Goal: Information Seeking & Learning: Learn about a topic

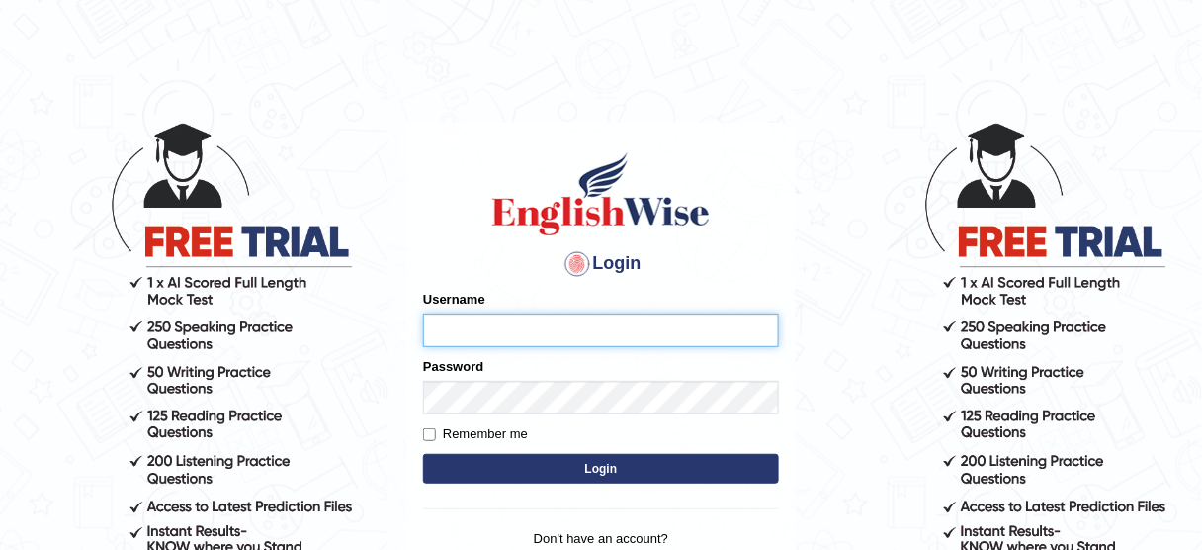
type input "[DEMOGRAPHIC_DATA]"
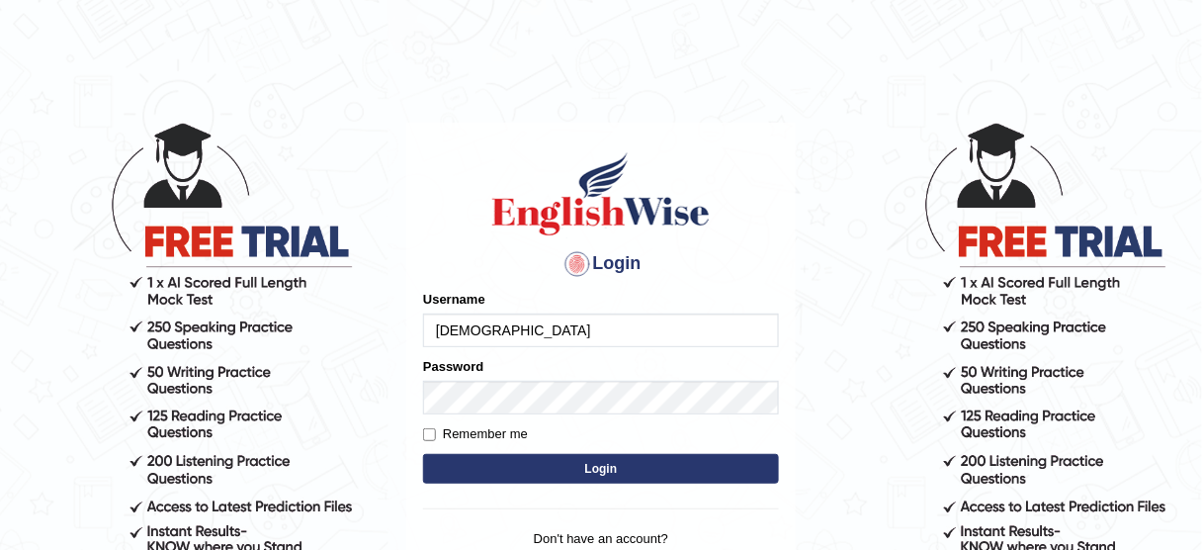
click at [529, 479] on button "Login" at bounding box center [601, 469] width 356 height 30
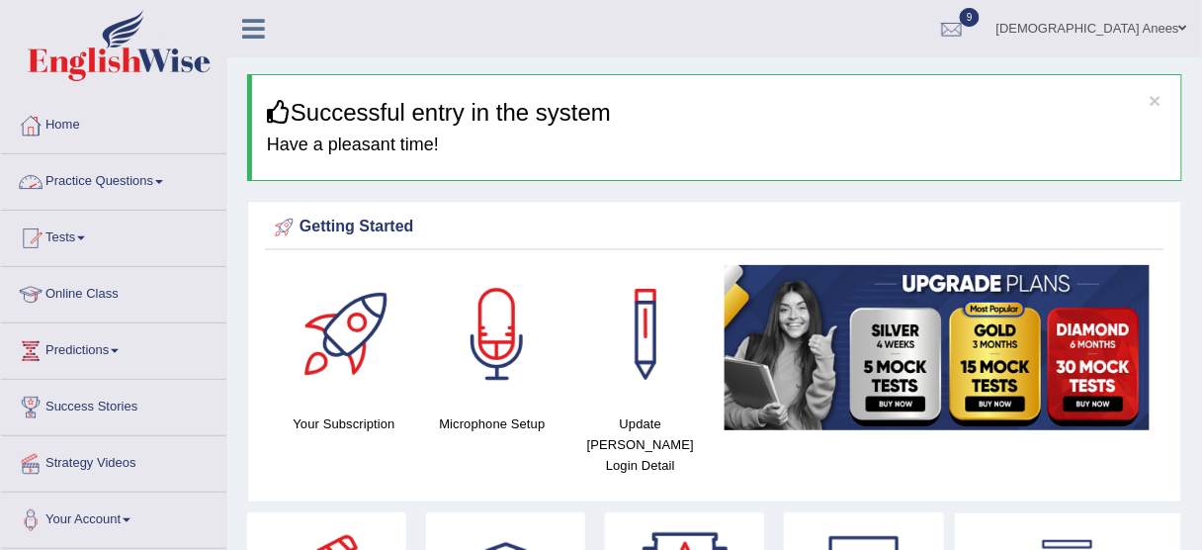
click at [147, 186] on link "Practice Questions" at bounding box center [113, 178] width 225 height 49
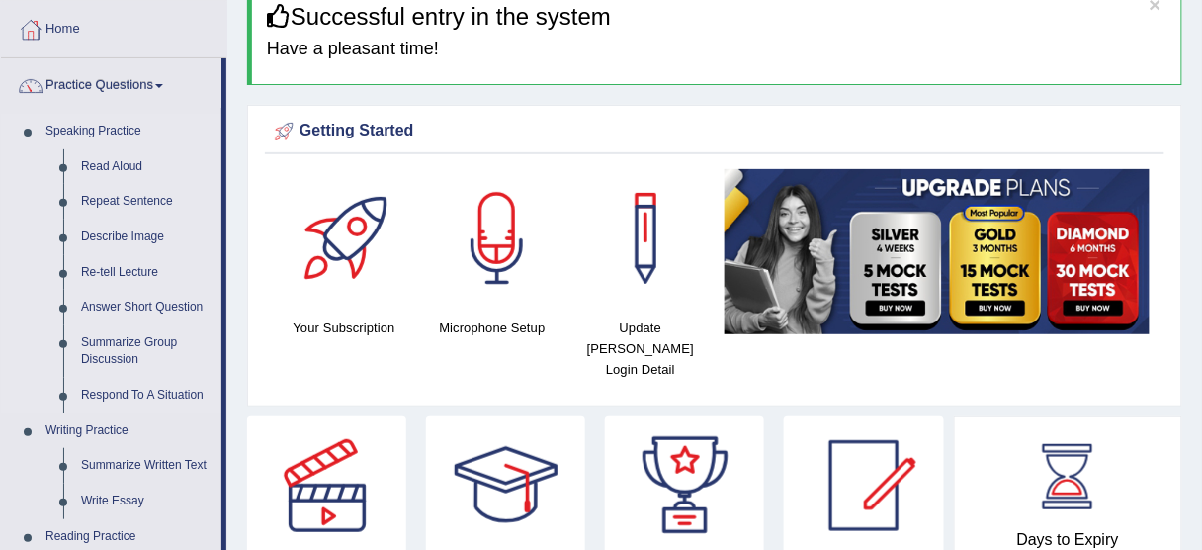
scroll to position [158, 0]
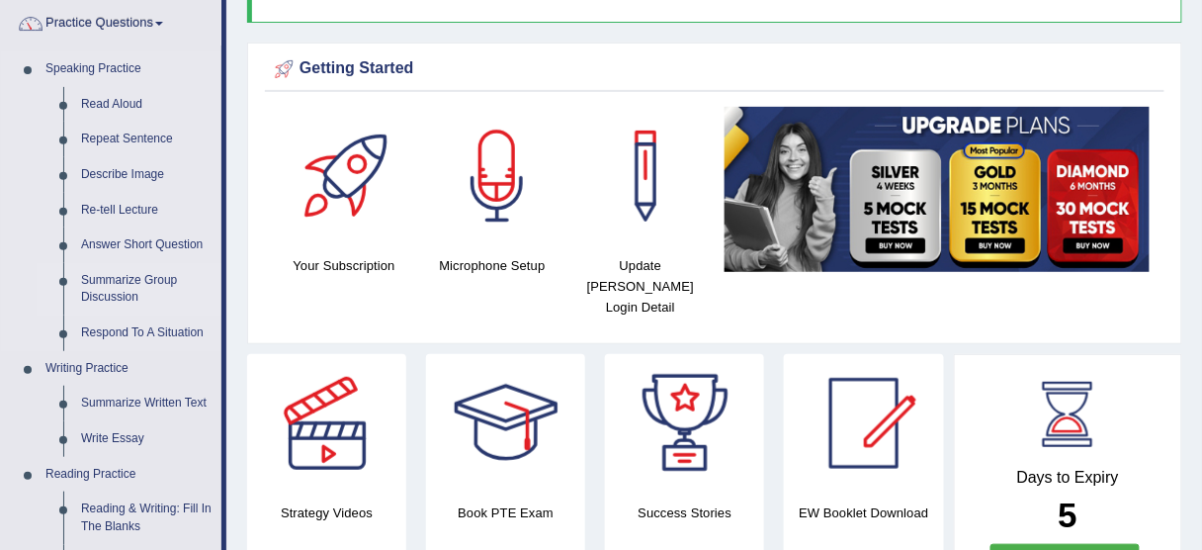
click at [118, 277] on link "Summarize Group Discussion" at bounding box center [146, 289] width 149 height 52
drag, startPoint x: 118, startPoint y: 277, endPoint x: 107, endPoint y: 270, distance: 12.9
click at [118, 277] on link "Summarize Group Discussion" at bounding box center [146, 289] width 149 height 52
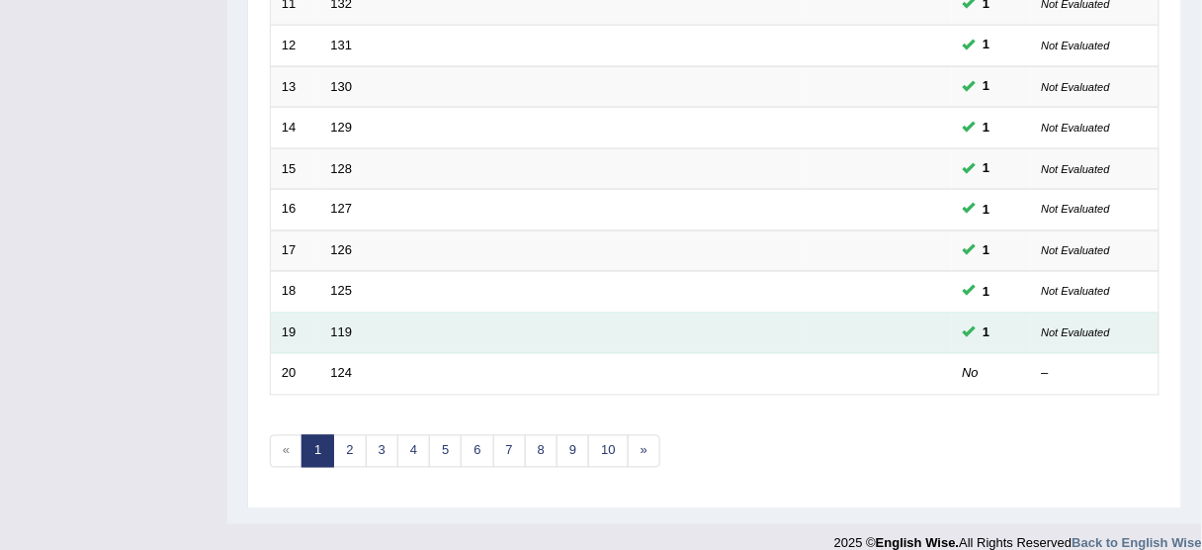
scroll to position [750, 0]
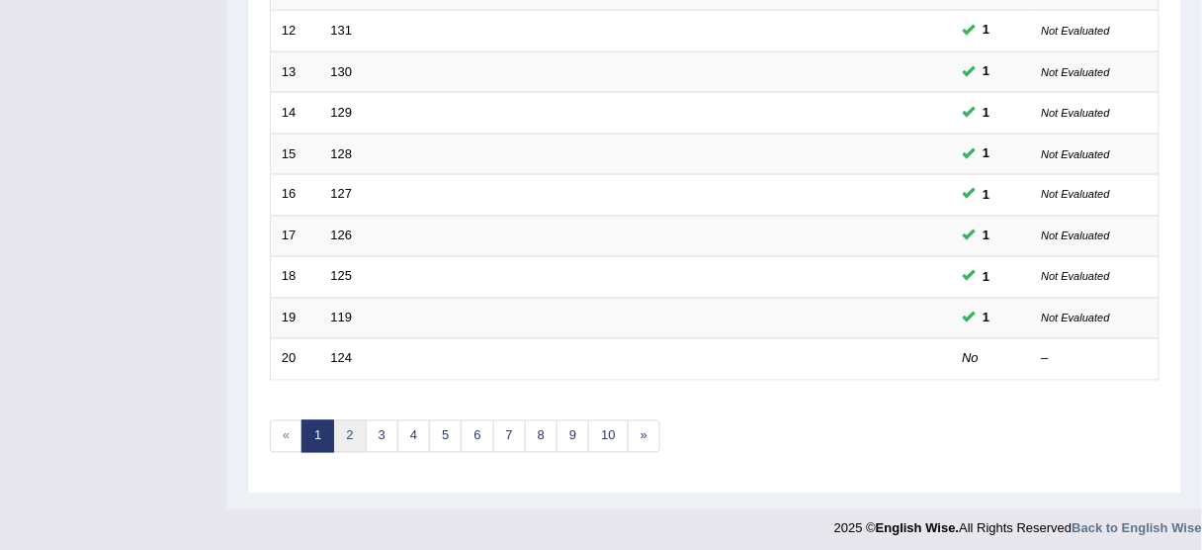
click at [348, 438] on link "2" at bounding box center [349, 436] width 33 height 33
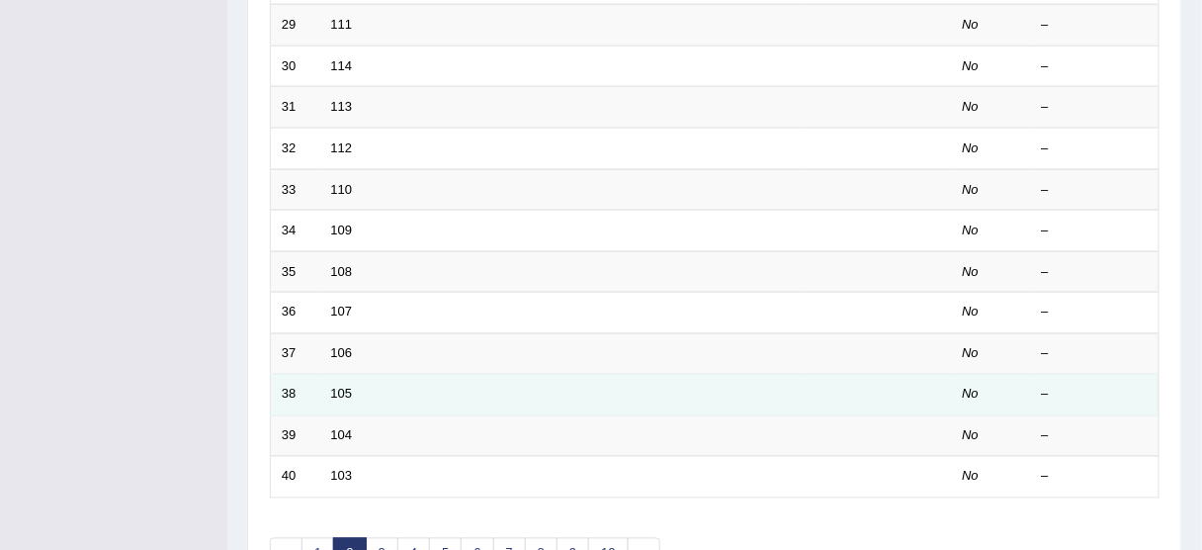
scroll to position [750, 0]
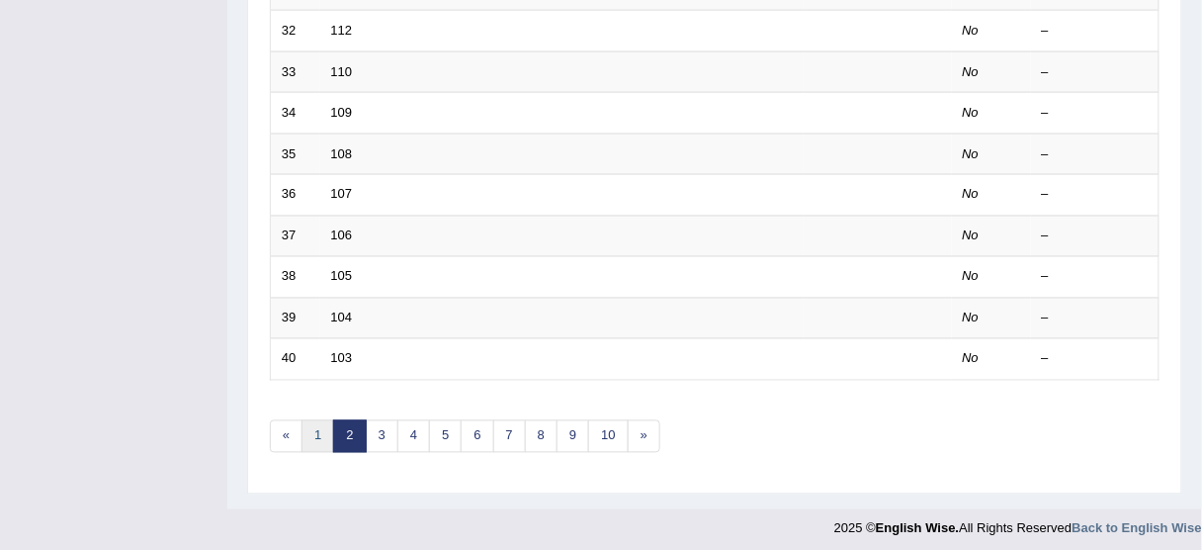
click at [324, 421] on link "1" at bounding box center [317, 436] width 33 height 33
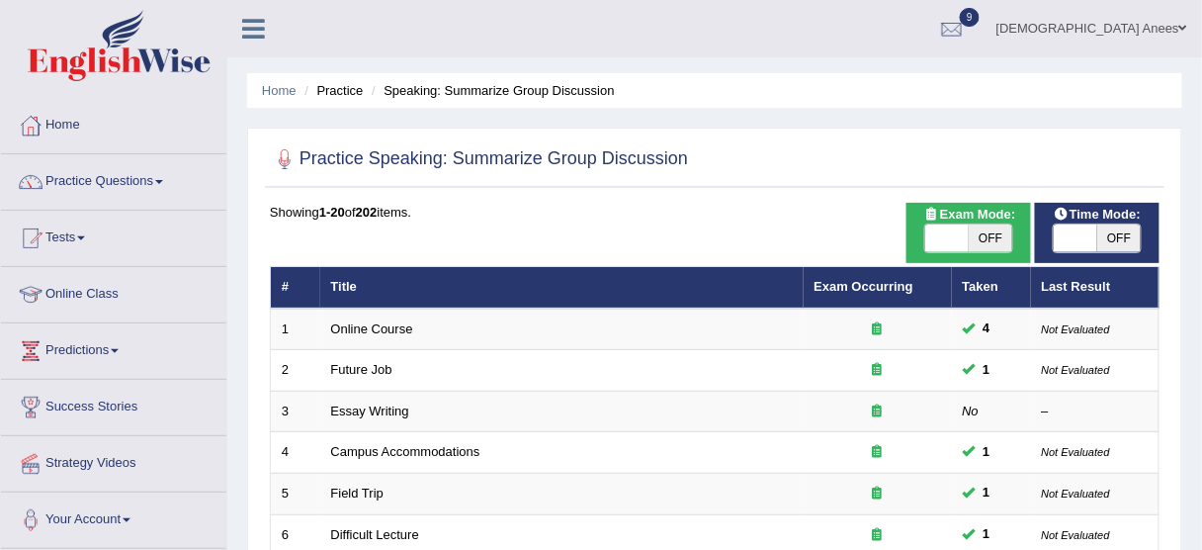
click at [988, 240] on span "OFF" at bounding box center [990, 238] width 43 height 28
checkbox input "true"
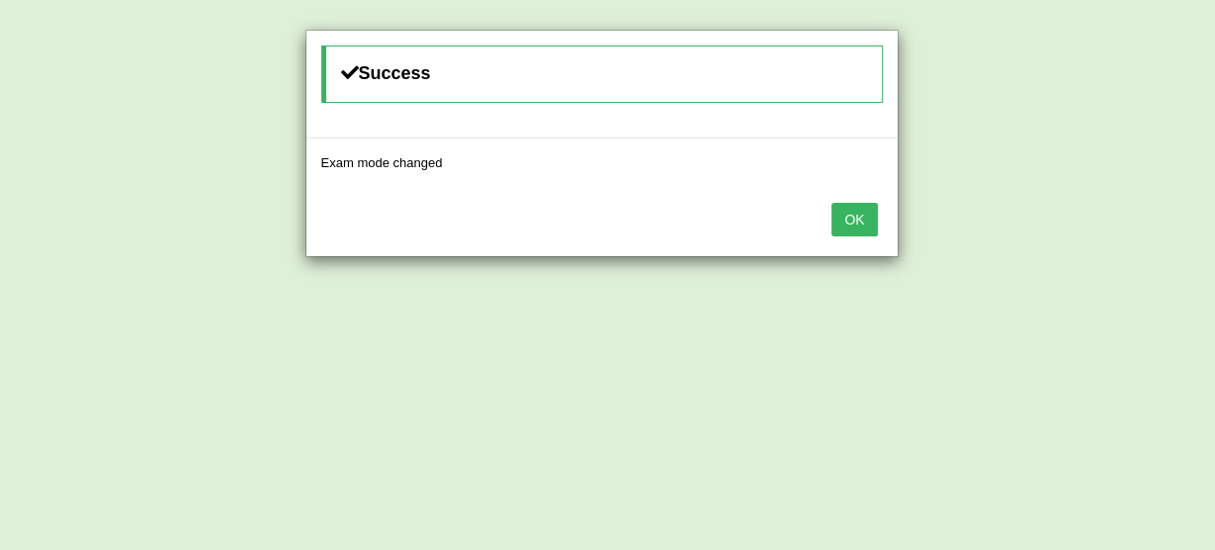
click at [868, 216] on button "OK" at bounding box center [853, 220] width 45 height 34
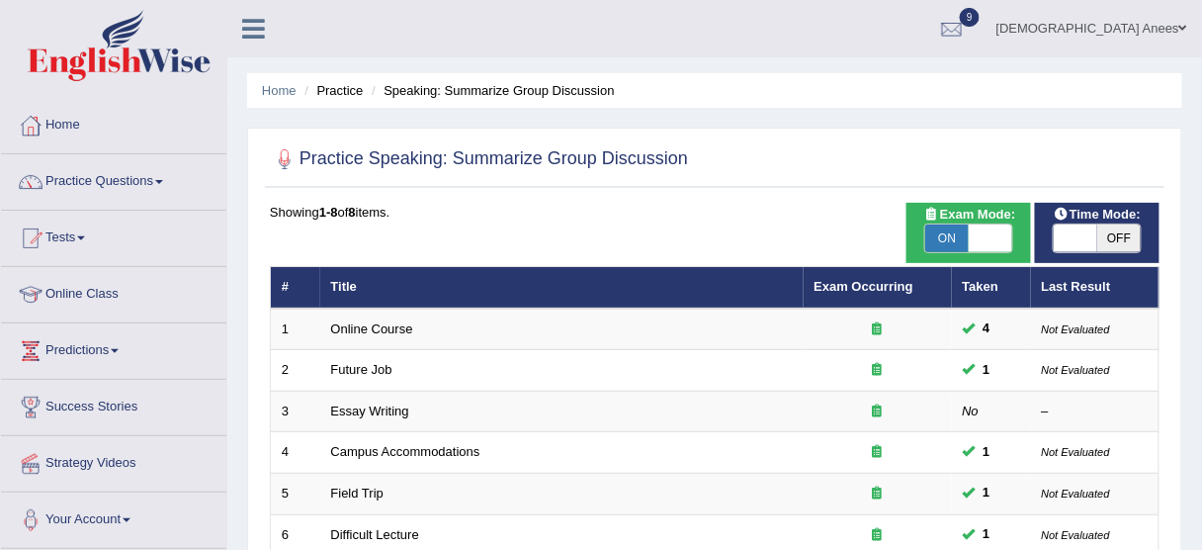
click at [943, 235] on span "ON" at bounding box center [946, 238] width 43 height 28
checkbox input "false"
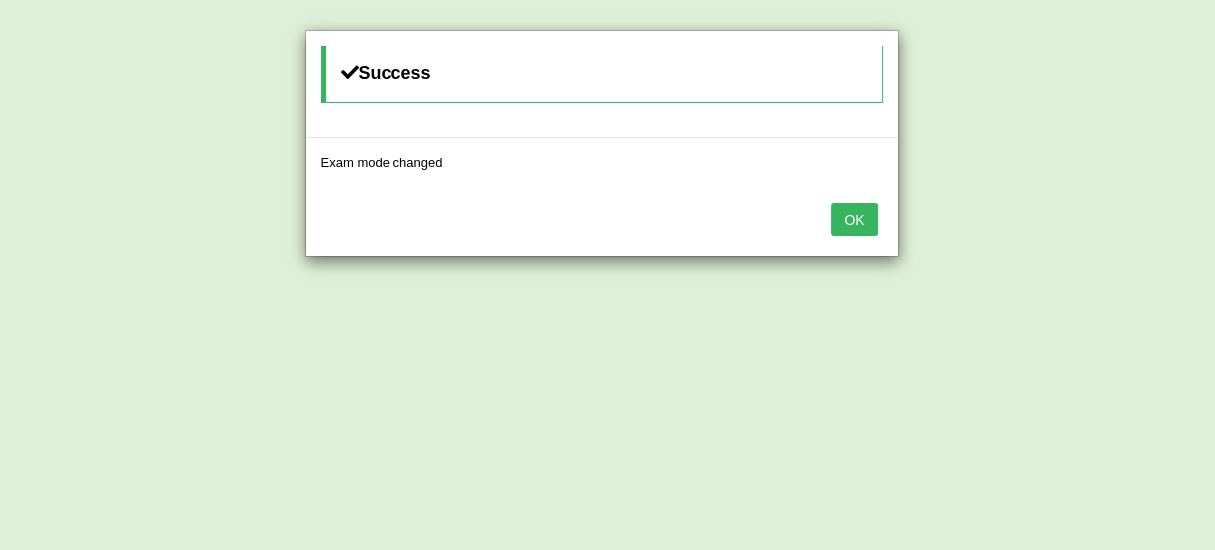
click at [848, 217] on button "OK" at bounding box center [853, 220] width 45 height 34
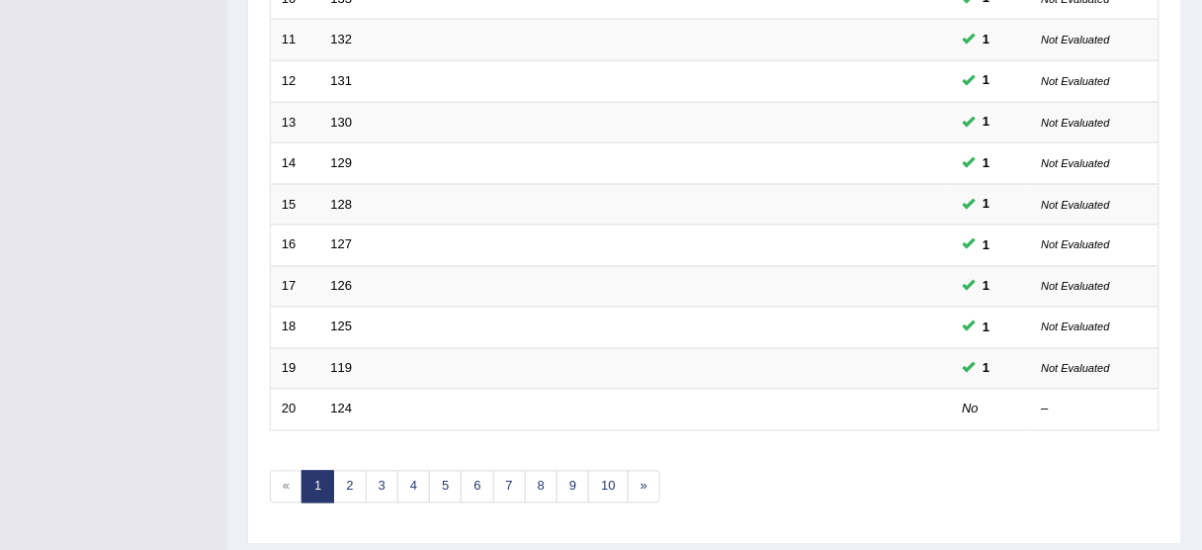
scroll to position [750, 0]
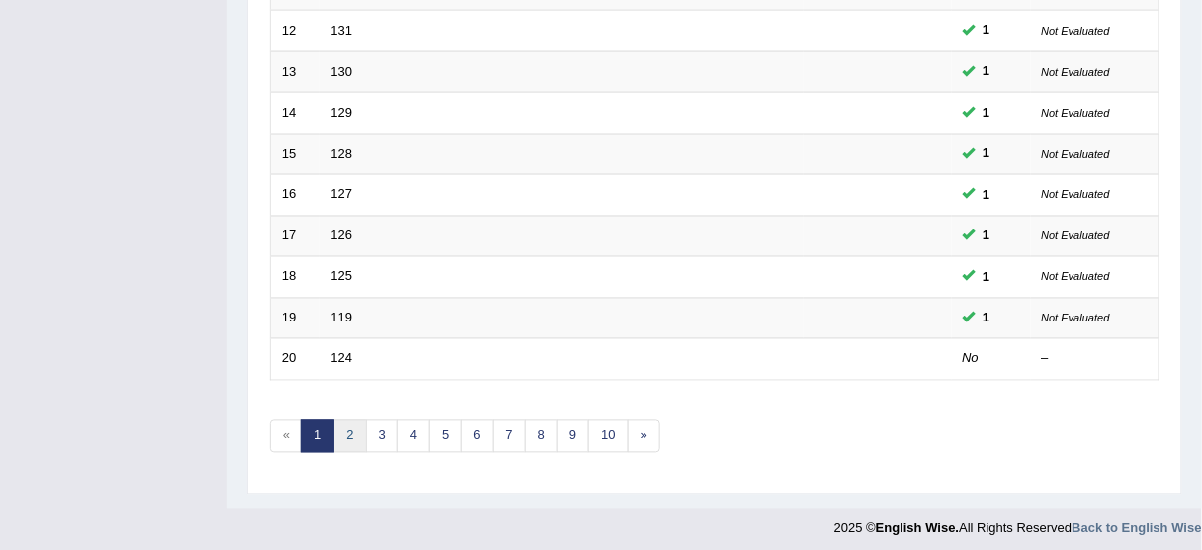
click at [346, 420] on link "2" at bounding box center [349, 436] width 33 height 33
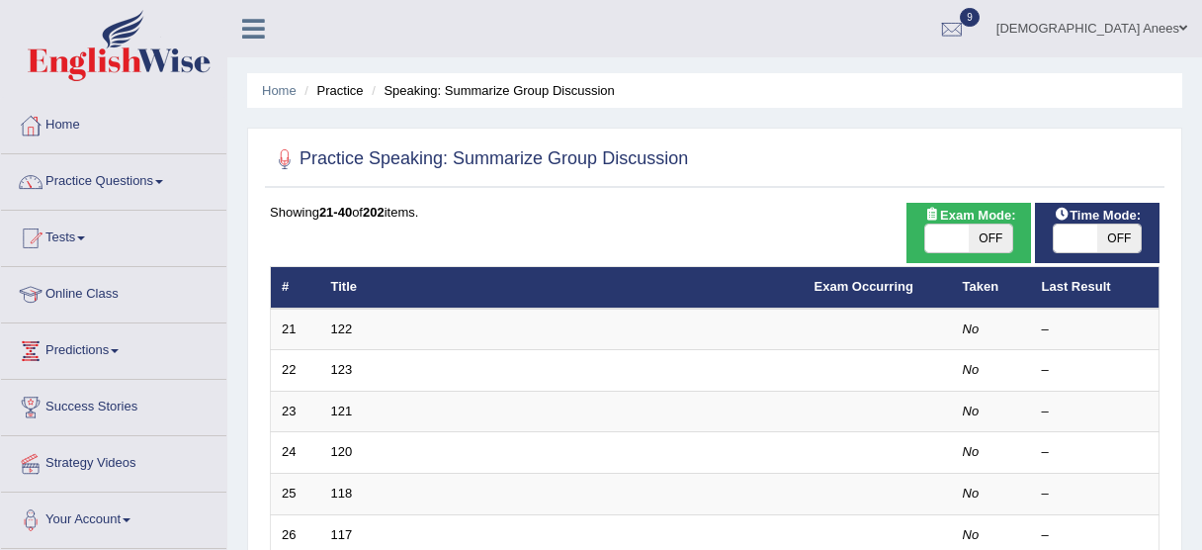
click at [344, 326] on link "122" at bounding box center [342, 328] width 22 height 15
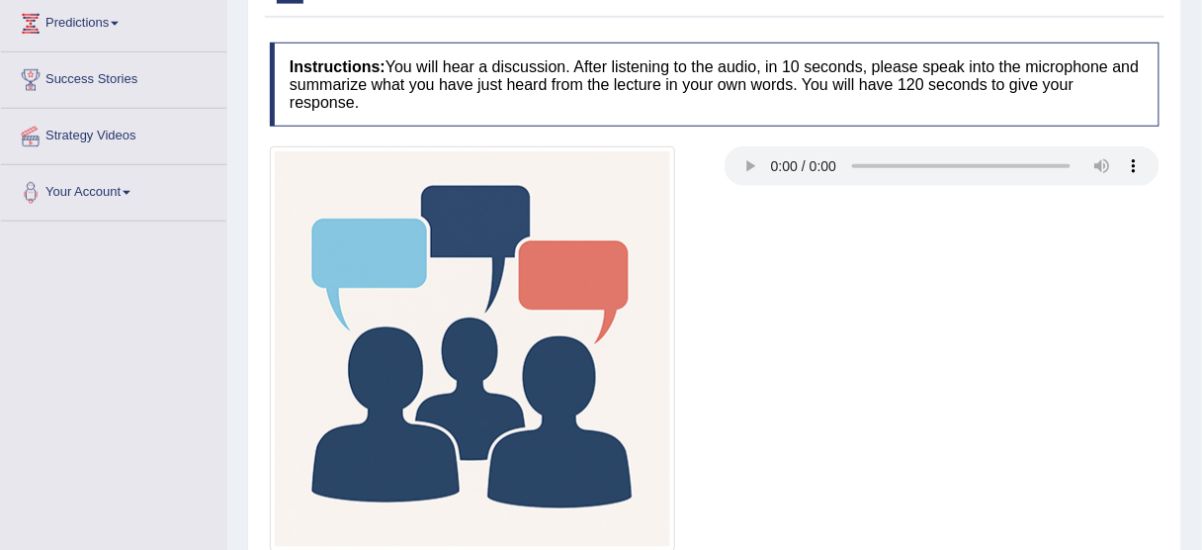
scroll to position [488, 0]
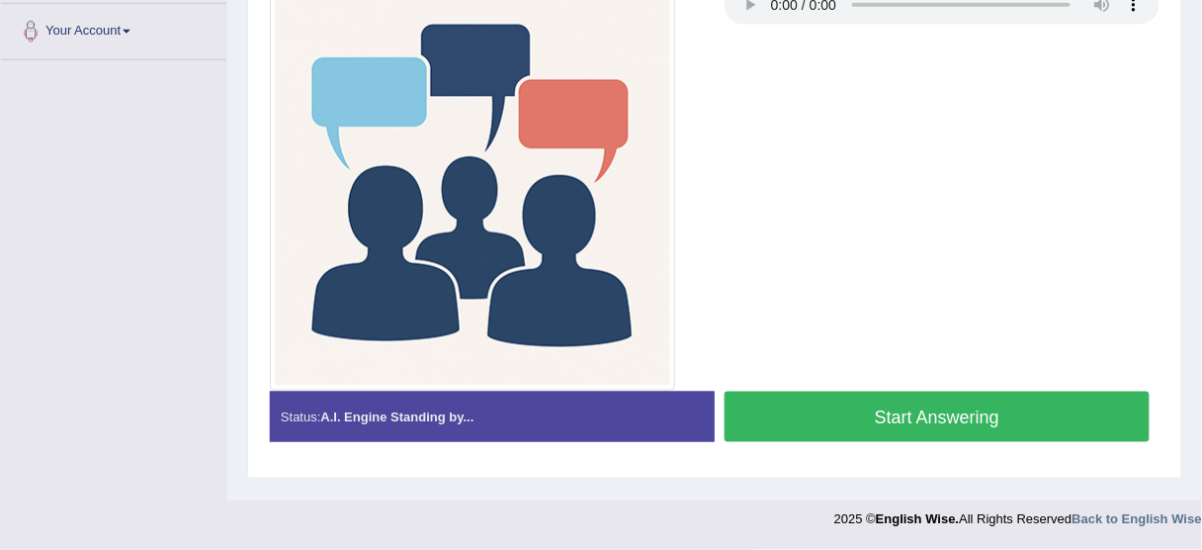
click at [781, 414] on button "Start Answering" at bounding box center [936, 416] width 425 height 50
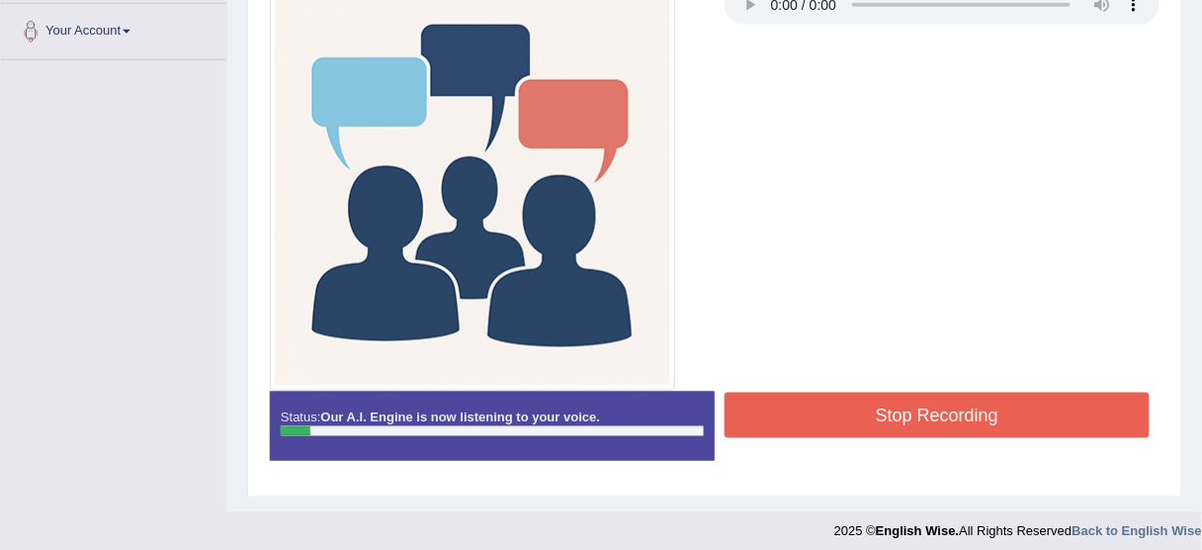
click at [888, 413] on button "Stop Recording" at bounding box center [936, 414] width 425 height 45
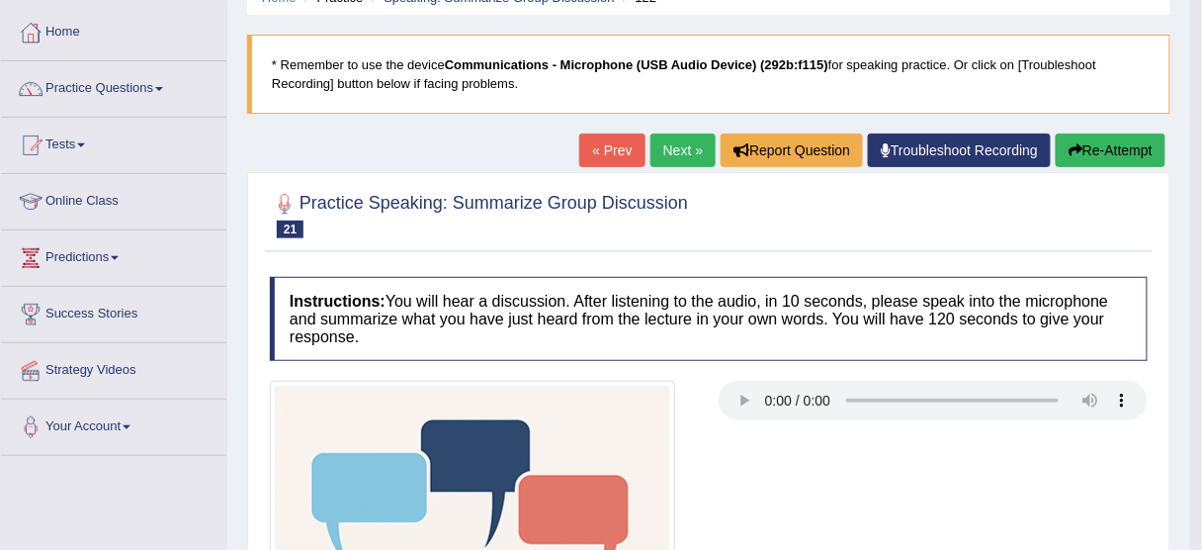
scroll to position [0, 0]
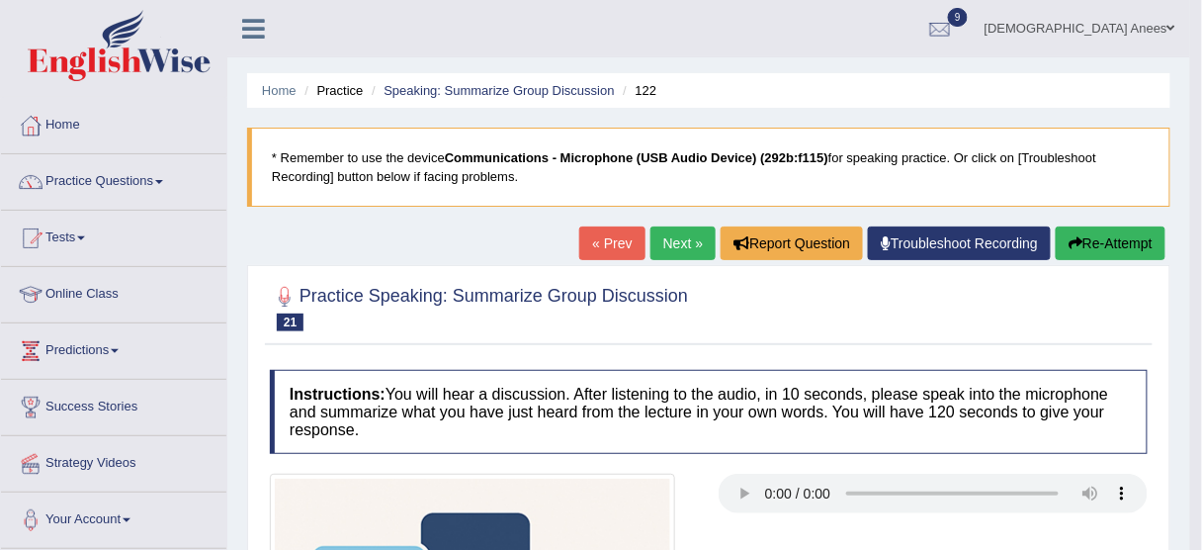
click at [698, 232] on link "Next »" at bounding box center [682, 243] width 65 height 34
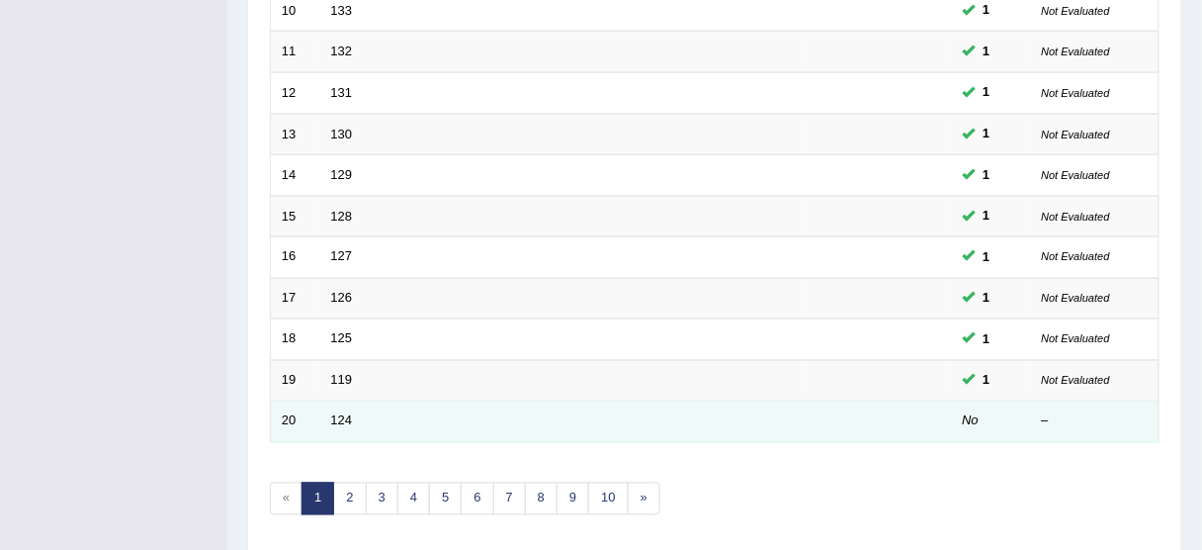
scroll to position [750, 0]
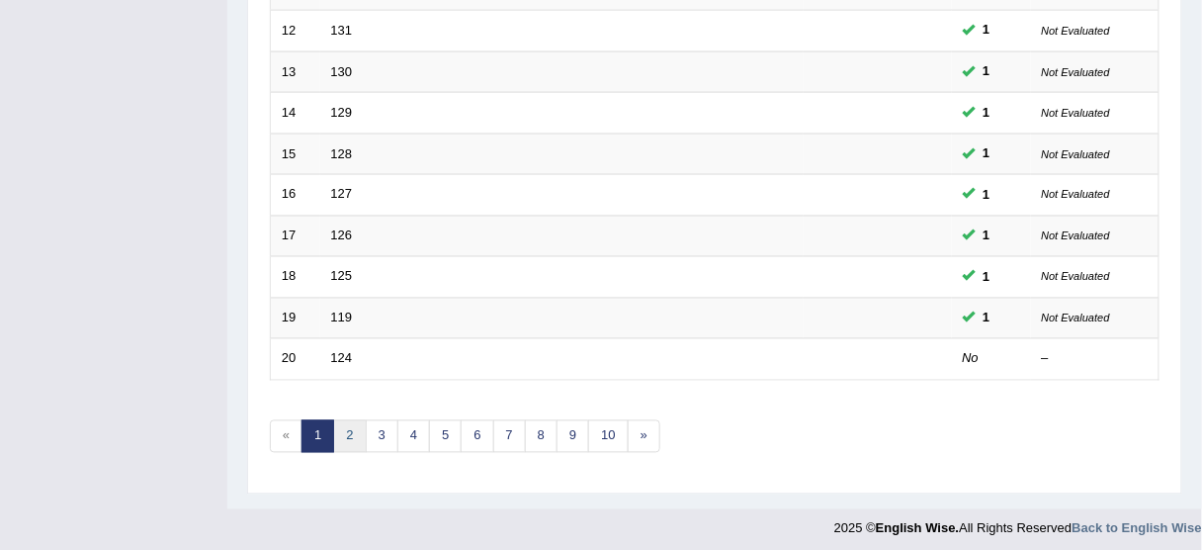
click at [344, 428] on link "2" at bounding box center [349, 436] width 33 height 33
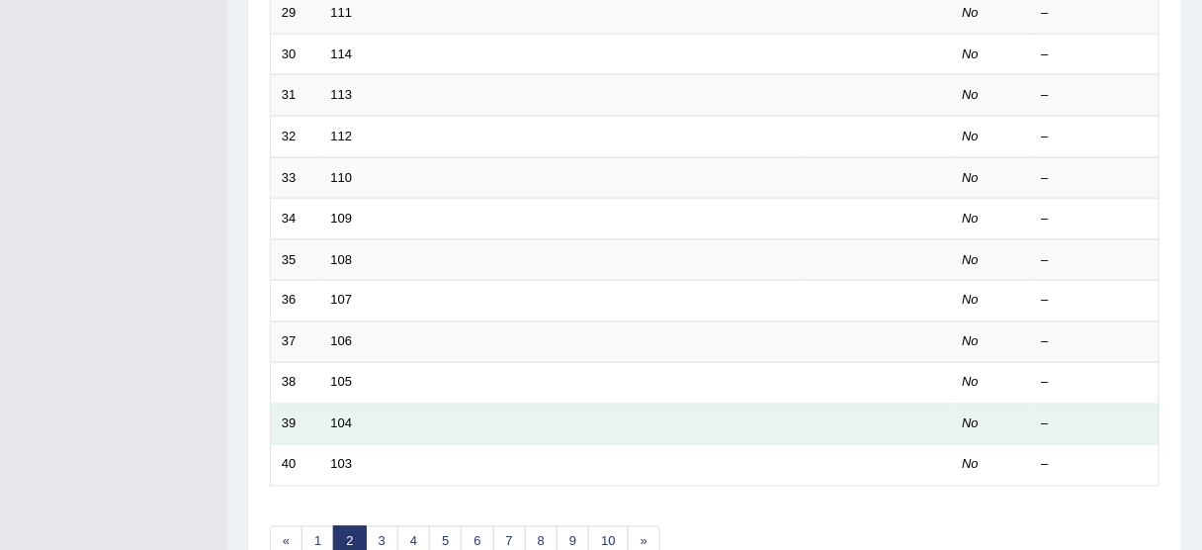
scroll to position [750, 0]
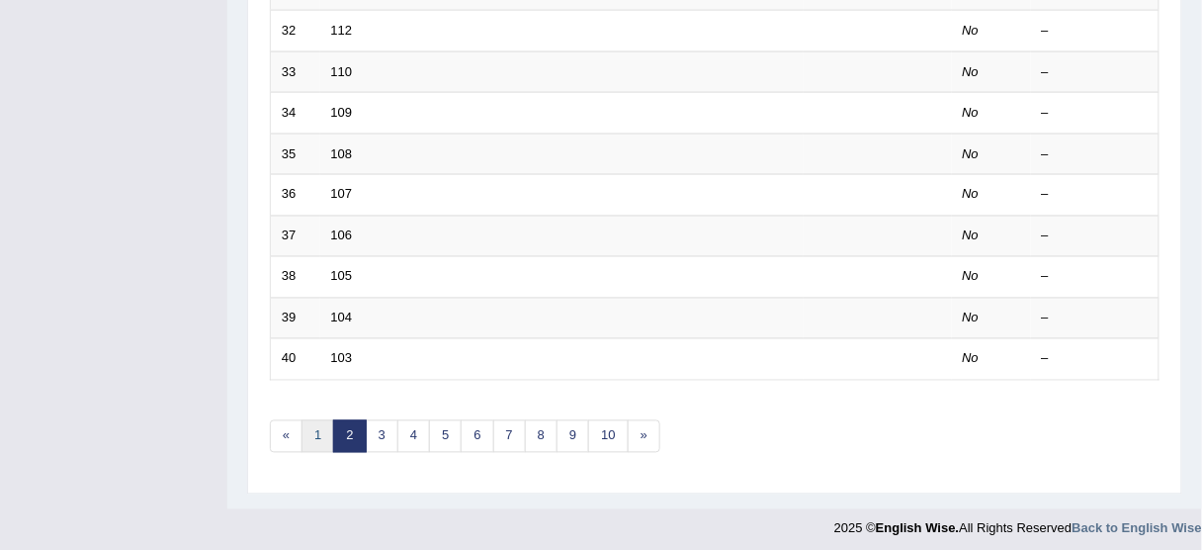
click at [314, 428] on link "1" at bounding box center [317, 436] width 33 height 33
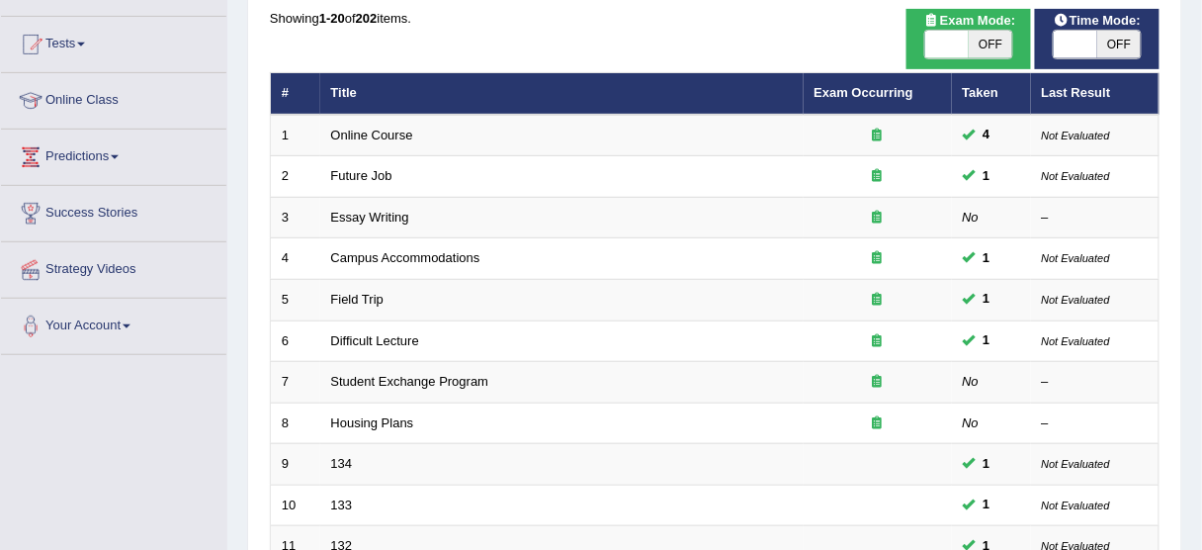
scroll to position [190, 0]
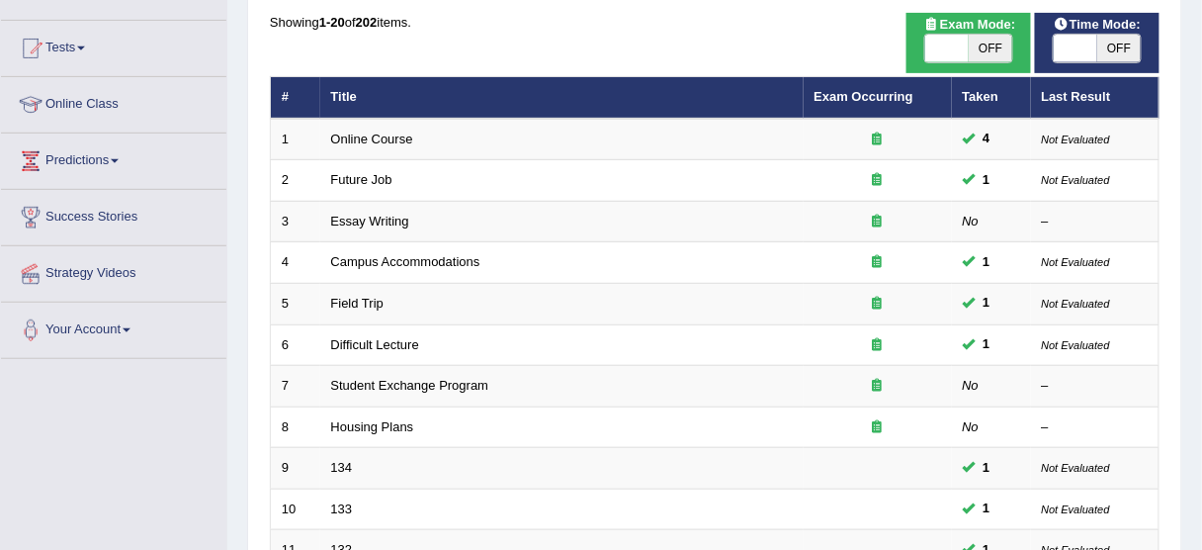
click at [626, 8] on div "Practice Speaking: Summarize Group Discussion Time Mode: ON OFF Exam Mode: ON O…" at bounding box center [714, 496] width 935 height 1117
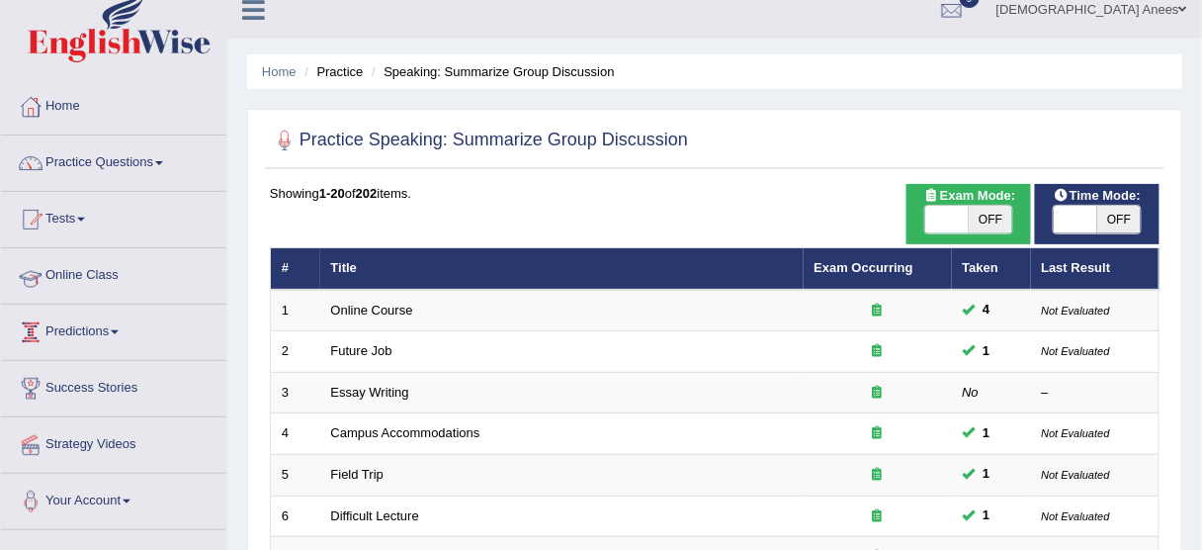
scroll to position [0, 0]
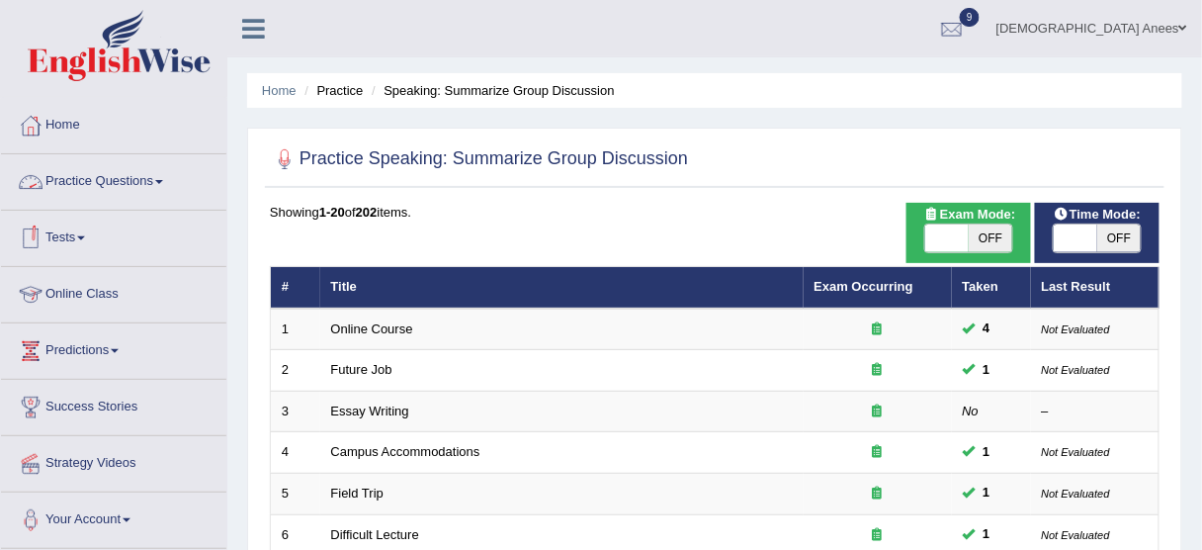
click at [99, 178] on link "Practice Questions" at bounding box center [113, 178] width 225 height 49
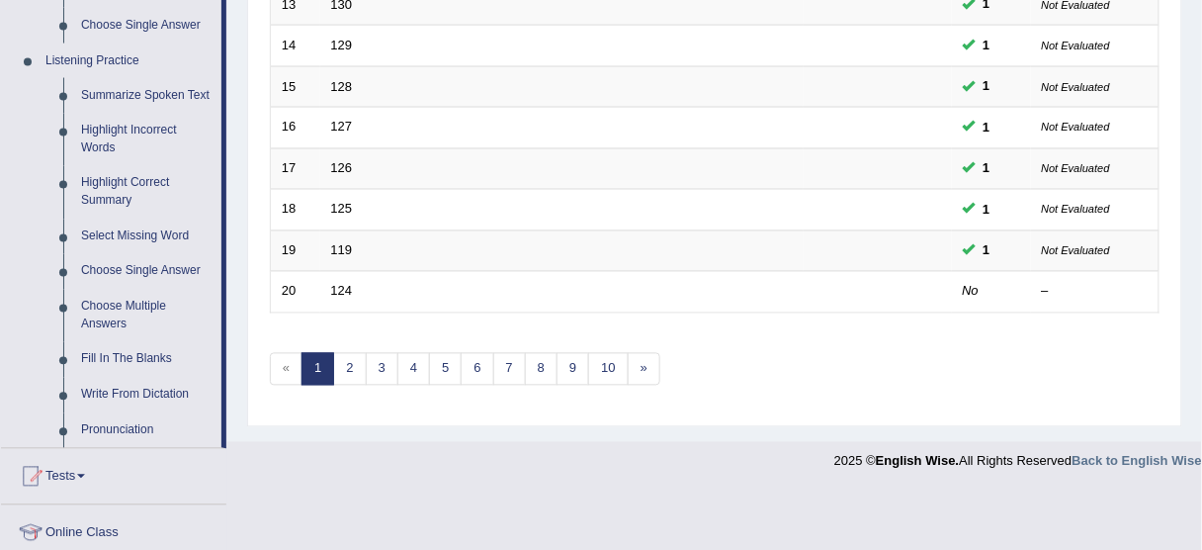
scroll to position [791, 0]
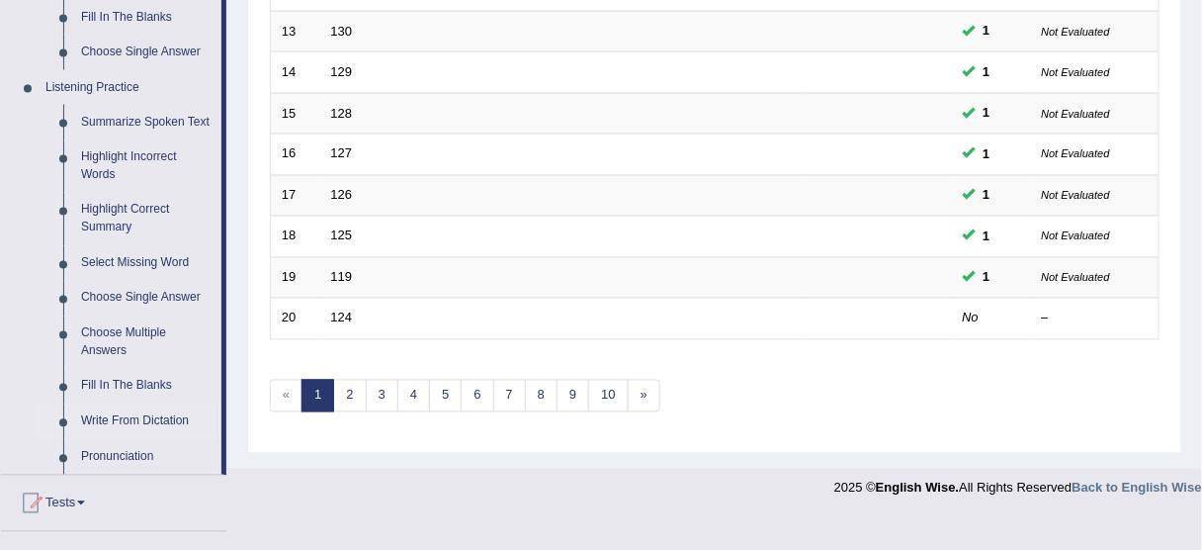
click at [154, 420] on link "Write From Dictation" at bounding box center [146, 422] width 149 height 36
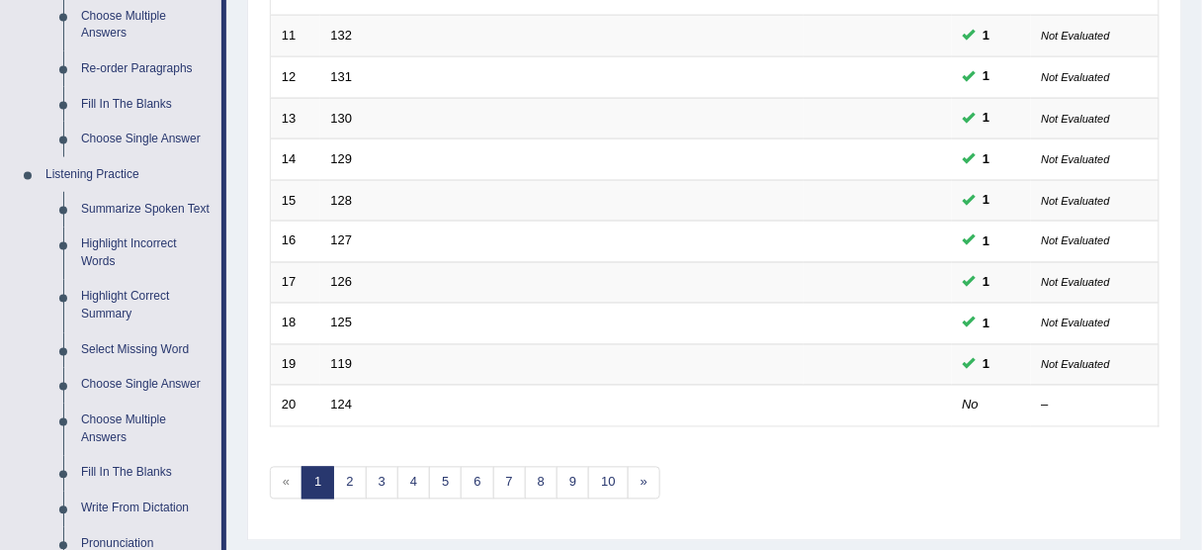
scroll to position [1044, 0]
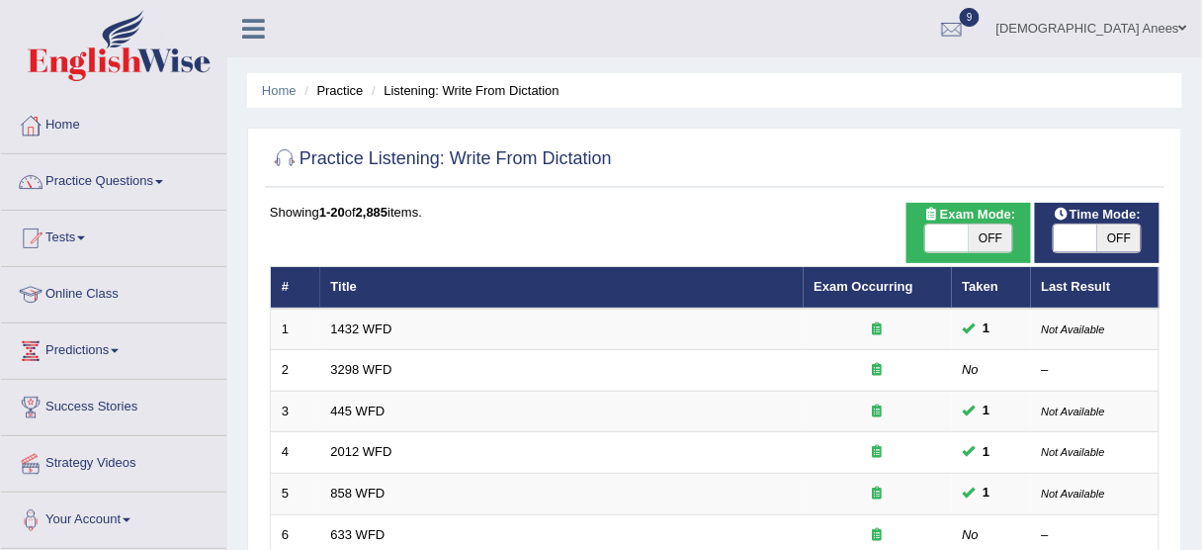
click at [967, 227] on span at bounding box center [946, 238] width 43 height 28
click at [969, 227] on span at bounding box center [990, 238] width 43 height 28
checkbox input "false"
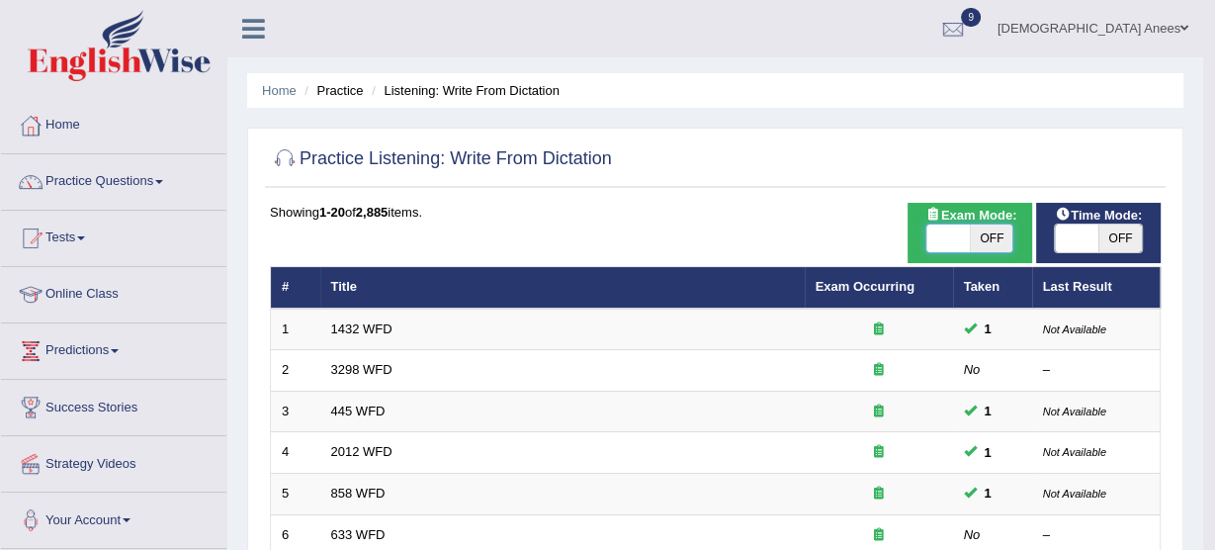
click at [978, 241] on body "Toggle navigation Home Practice Questions Speaking Practice Read Aloud Repeat S…" at bounding box center [607, 275] width 1215 height 550
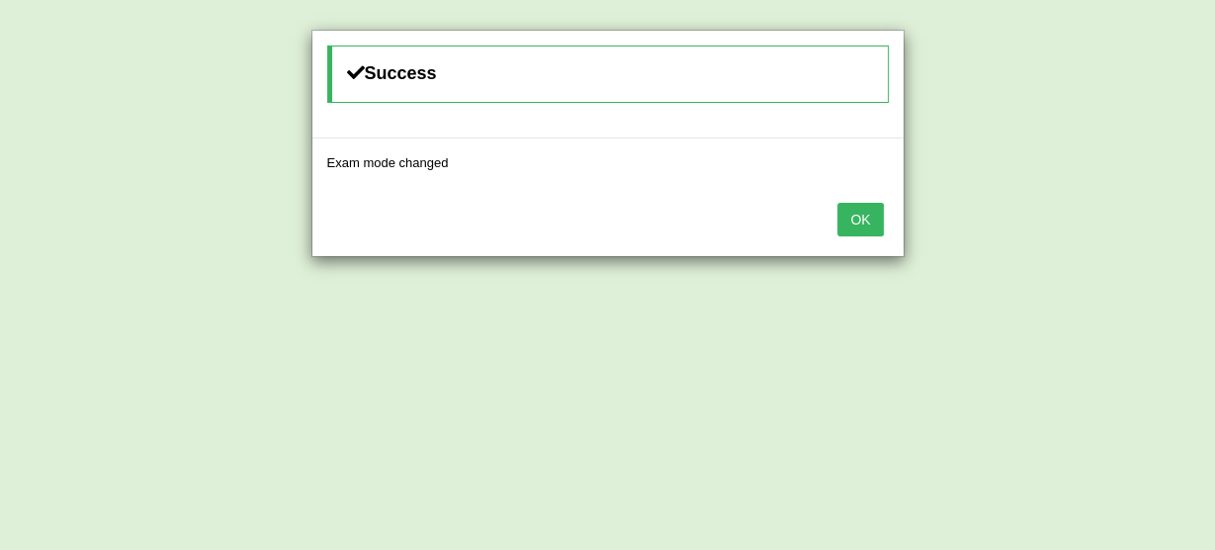
click at [837, 211] on div "OK" at bounding box center [607, 221] width 591 height 69
click at [853, 213] on button "OK" at bounding box center [859, 220] width 45 height 34
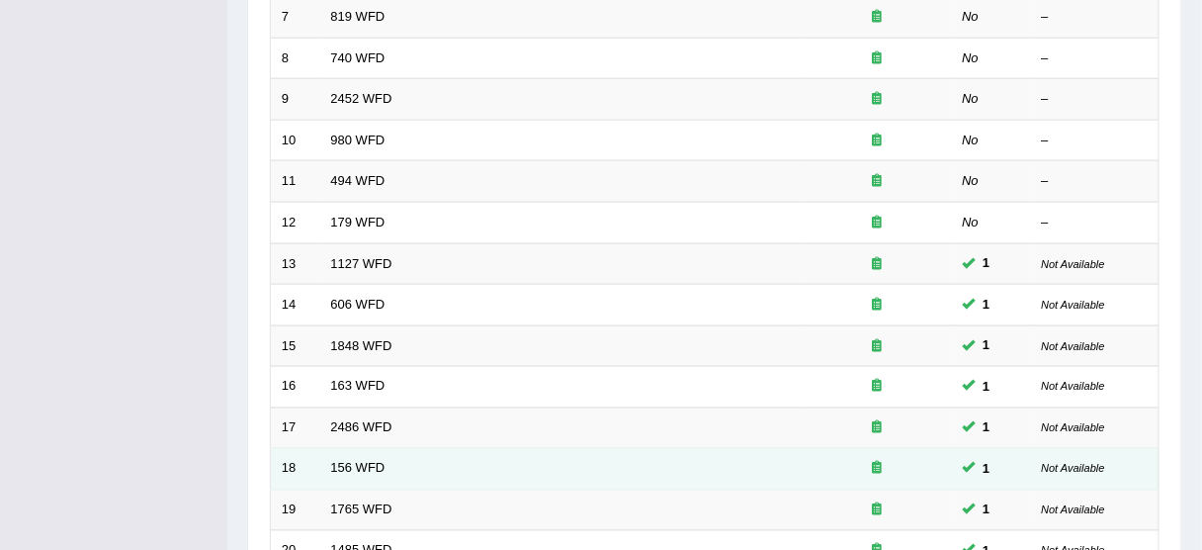
scroll to position [750, 0]
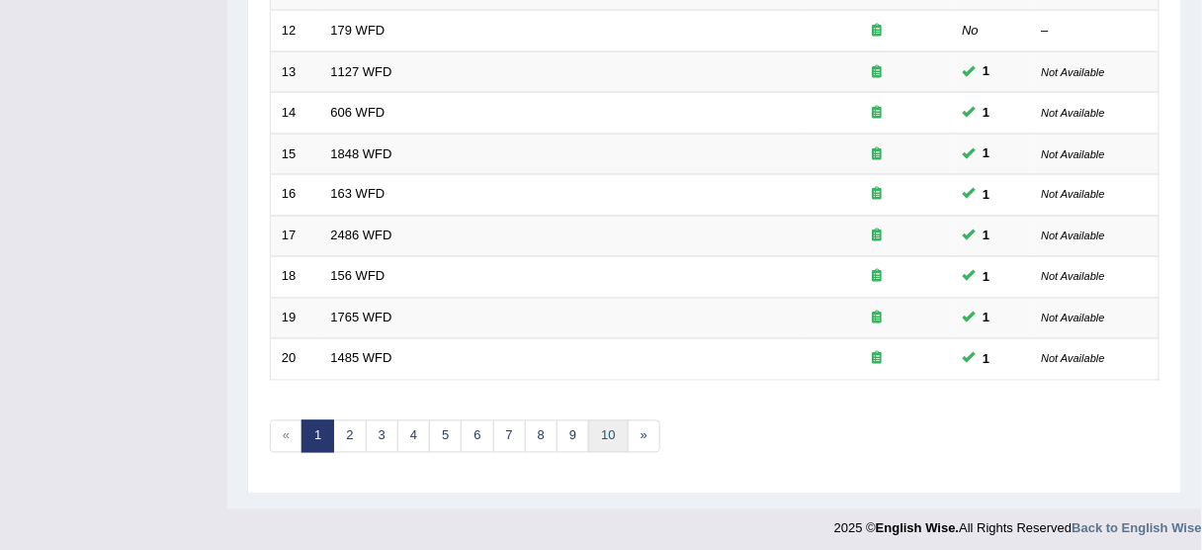
click at [597, 427] on link "10" at bounding box center [608, 436] width 40 height 33
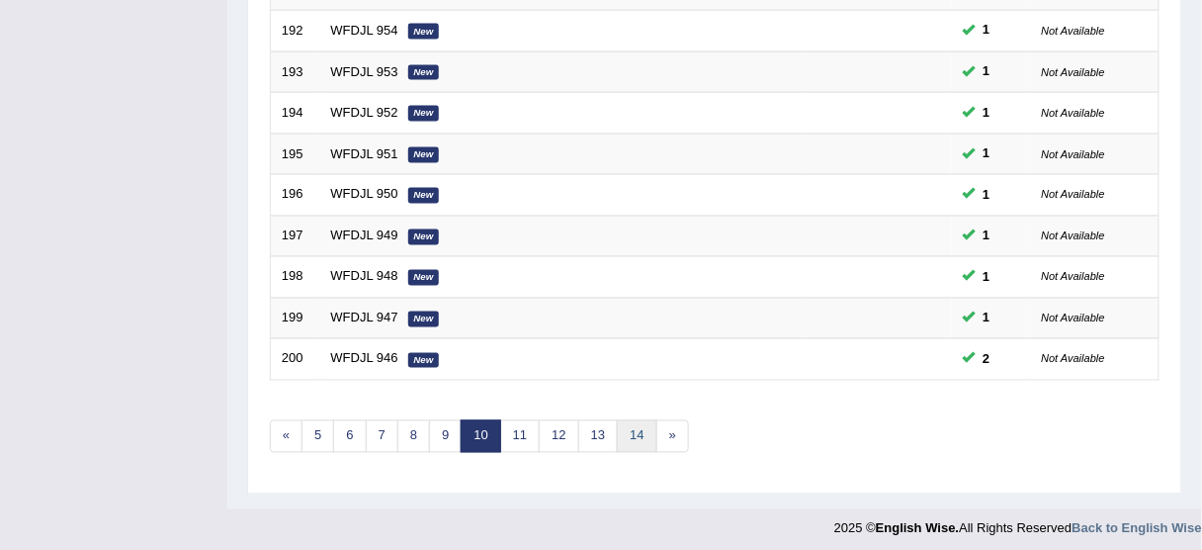
click at [619, 420] on link "14" at bounding box center [637, 436] width 40 height 33
click at [607, 420] on link "17" at bounding box center [627, 436] width 40 height 33
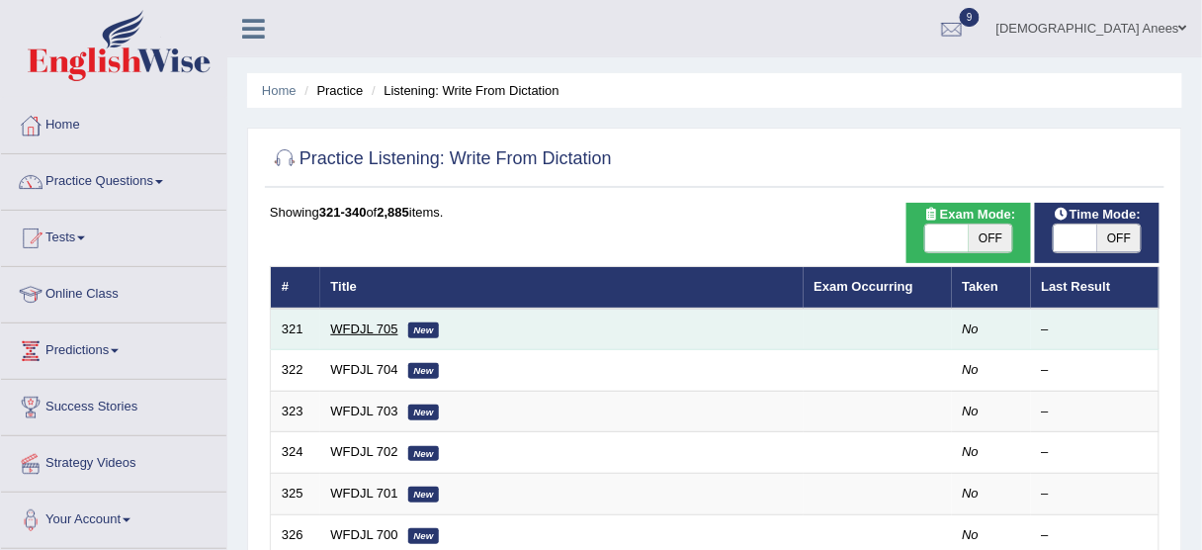
click at [372, 324] on link "WFDJL 705" at bounding box center [364, 328] width 67 height 15
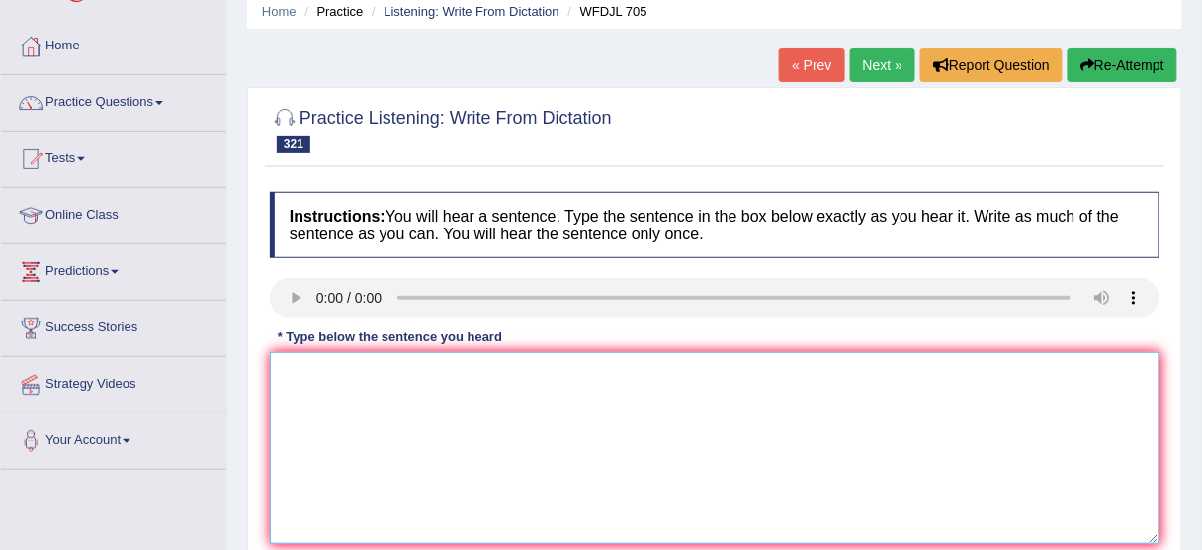
click at [439, 373] on textarea at bounding box center [715, 448] width 890 height 192
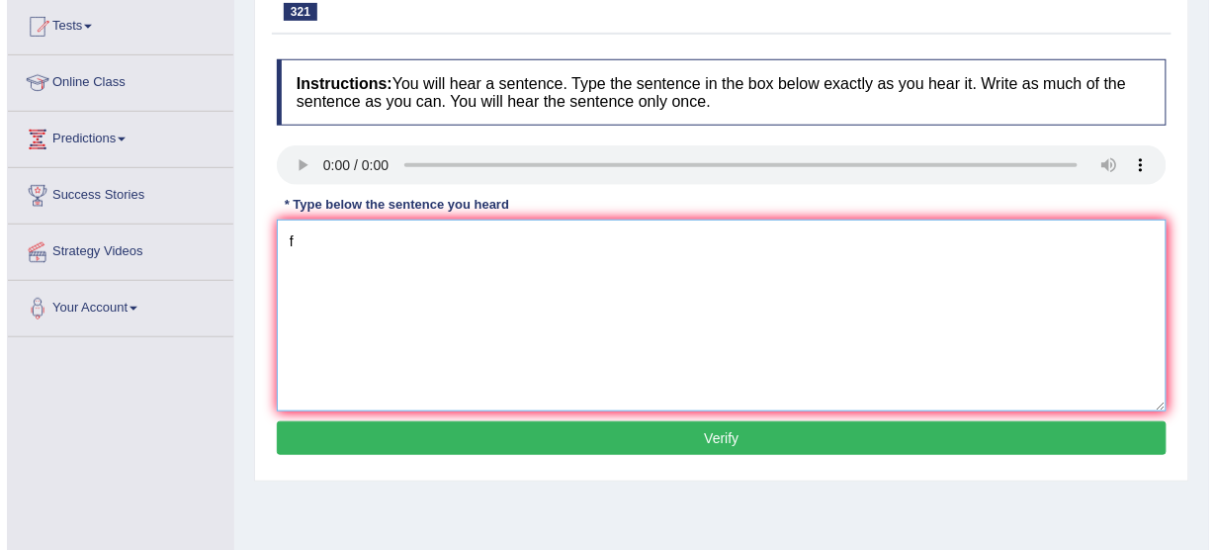
scroll to position [488, 0]
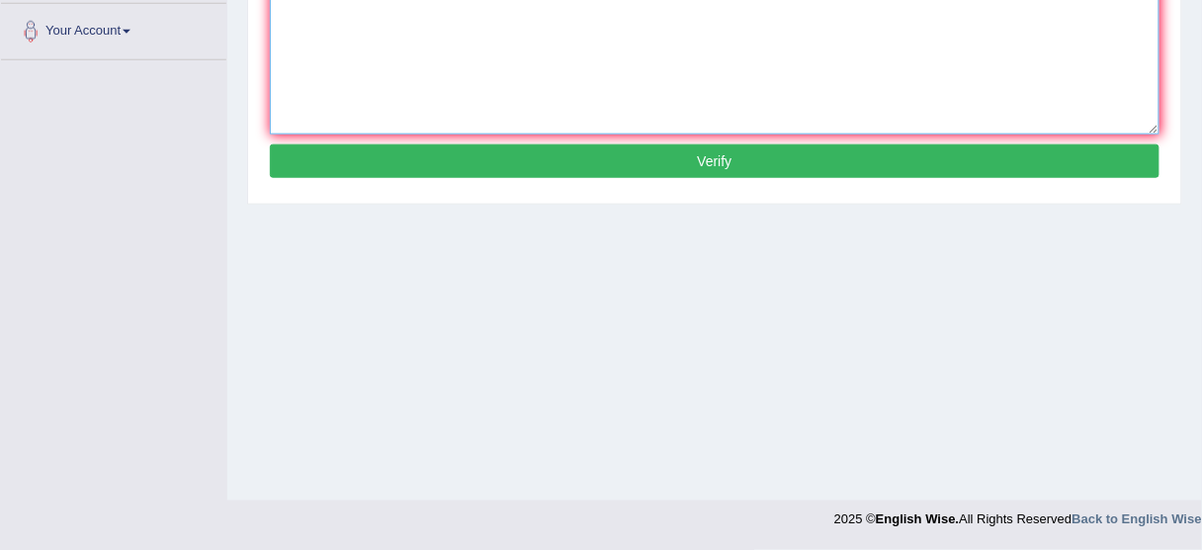
type textarea "f"
click at [507, 156] on button "Verify" at bounding box center [715, 161] width 890 height 34
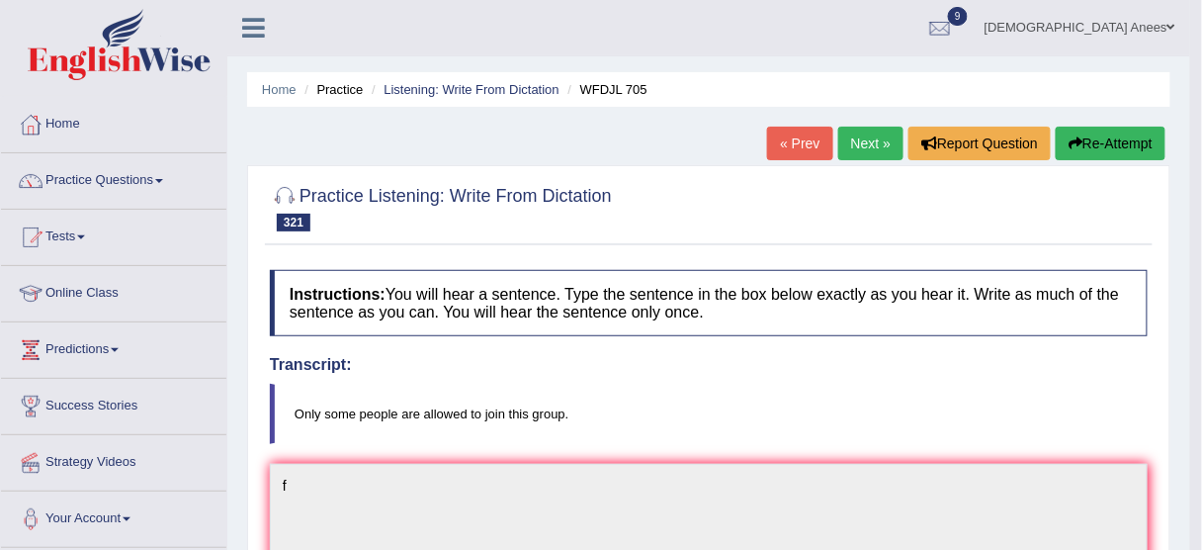
scroll to position [0, 0]
click at [1146, 133] on button "Re-Attempt" at bounding box center [1111, 144] width 110 height 34
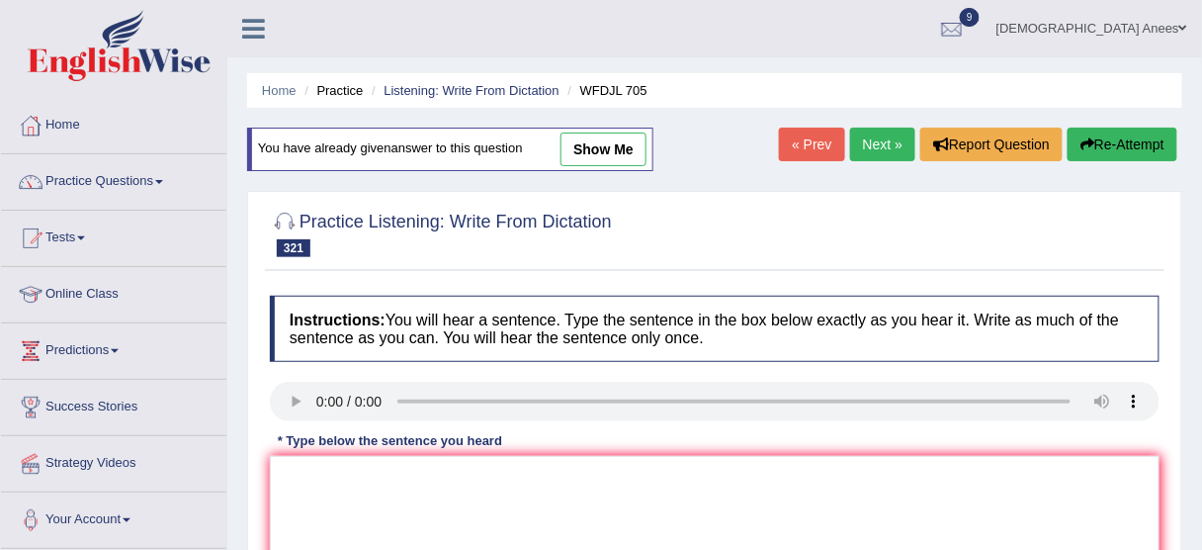
click at [864, 145] on link "Next »" at bounding box center [882, 144] width 65 height 34
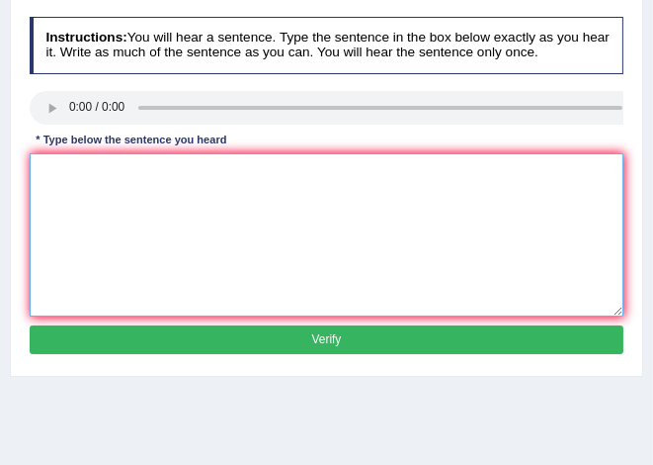
click at [212, 233] on textarea at bounding box center [327, 234] width 595 height 163
type textarea "h"
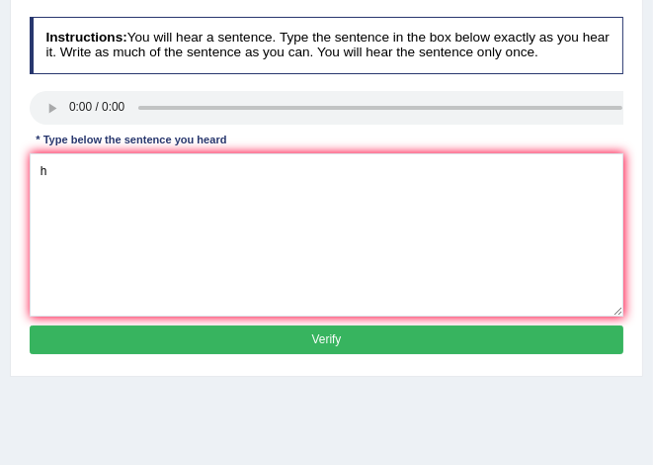
click at [339, 337] on button "Verify" at bounding box center [327, 339] width 595 height 29
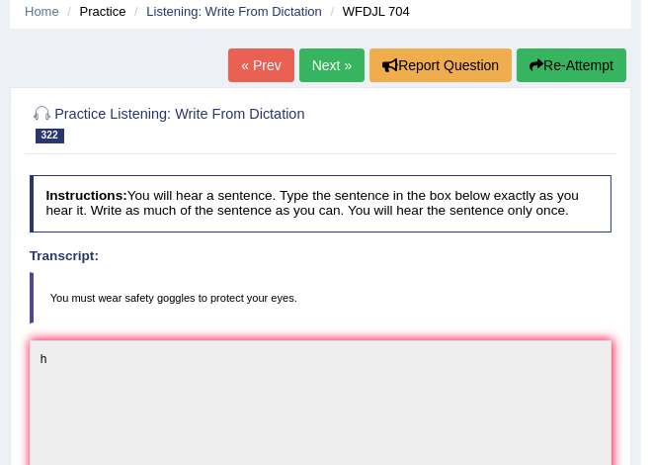
scroll to position [79, 0]
click at [325, 70] on link "Next »" at bounding box center [331, 65] width 65 height 34
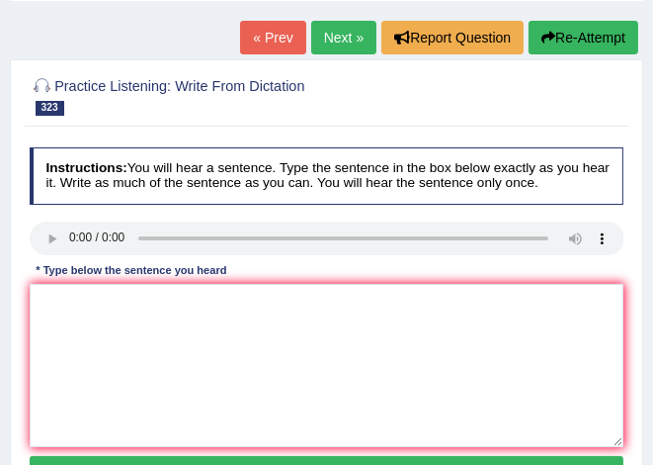
scroll to position [79, 0]
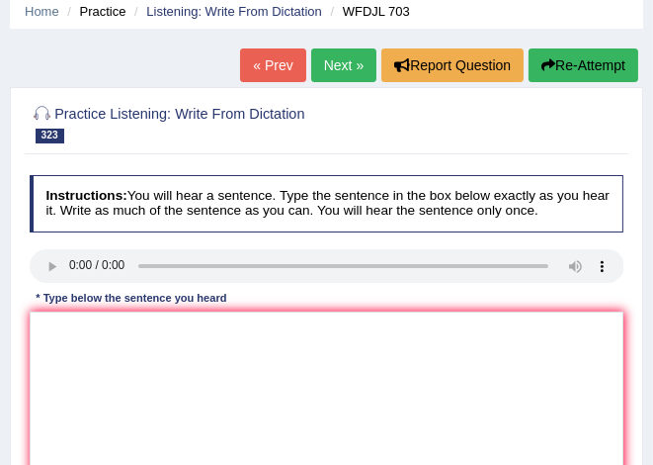
drag, startPoint x: 346, startPoint y: 55, endPoint x: 333, endPoint y: 45, distance: 16.2
click at [346, 55] on link "Next »" at bounding box center [343, 65] width 65 height 34
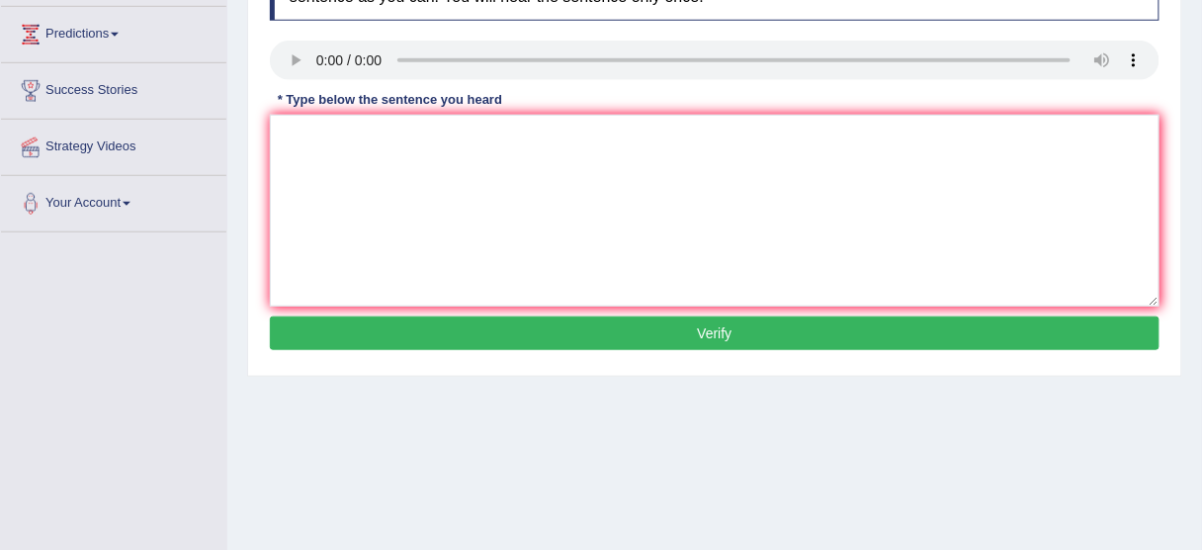
scroll to position [79, 0]
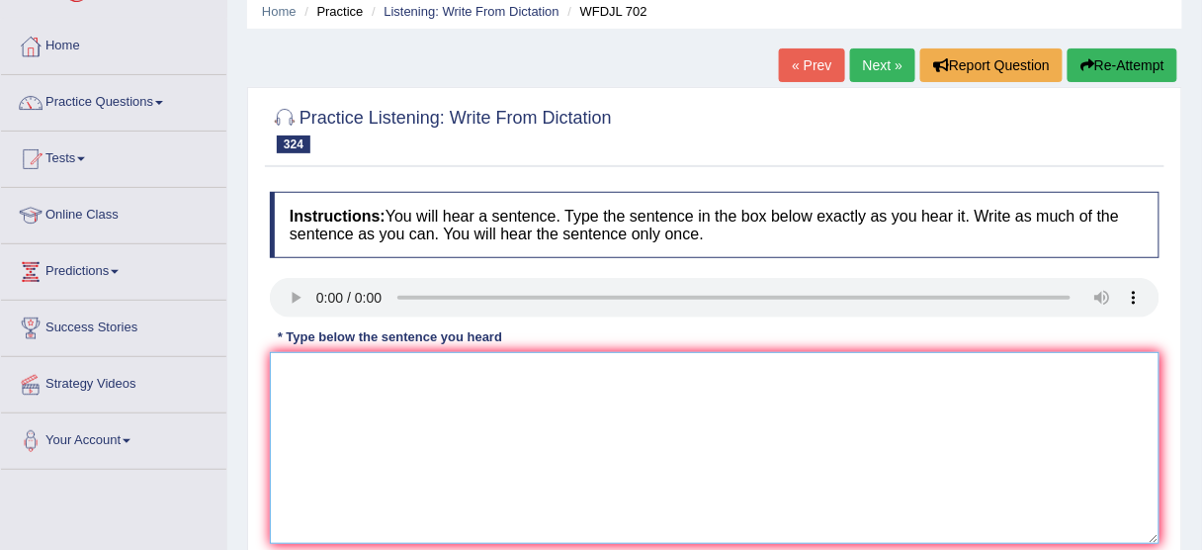
click at [490, 360] on textarea at bounding box center [715, 448] width 890 height 192
drag, startPoint x: 495, startPoint y: 380, endPoint x: 488, endPoint y: 405, distance: 26.6
click at [496, 379] on textarea at bounding box center [715, 448] width 890 height 192
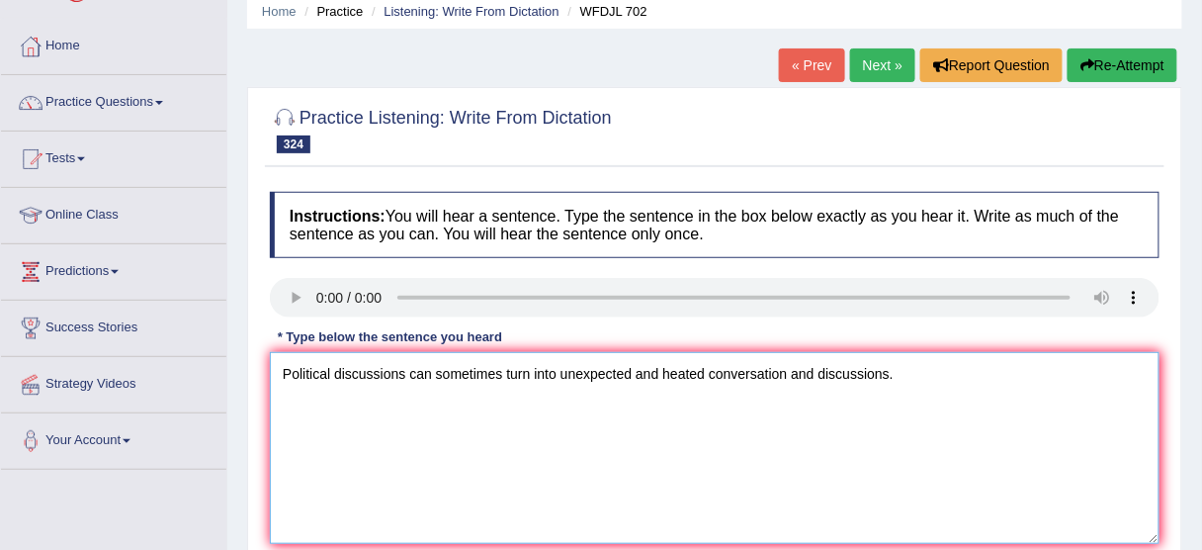
click at [652, 368] on textarea "Political discussions can sometimes turn into unexpected and heated conversatio…" at bounding box center [715, 448] width 890 height 192
drag, startPoint x: 813, startPoint y: 368, endPoint x: 793, endPoint y: 365, distance: 21.0
click at [652, 365] on textarea "Political discussions can sometimes turn into unexpected and heated conversatio…" at bounding box center [715, 448] width 890 height 192
click at [652, 368] on textarea "Political discussions can sometimes turn into unexpected and heated conversatio…" at bounding box center [715, 448] width 890 height 192
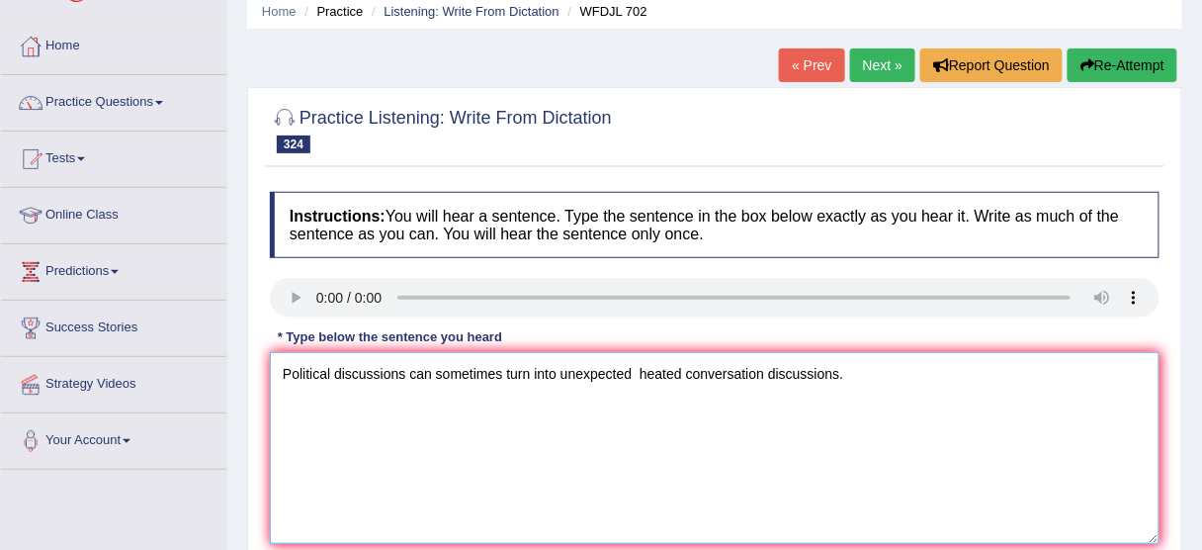
drag, startPoint x: 769, startPoint y: 364, endPoint x: 866, endPoint y: 370, distance: 97.0
click at [652, 370] on textarea "Political discussions can sometimes turn into unexpected heated conversation di…" at bounding box center [715, 448] width 890 height 192
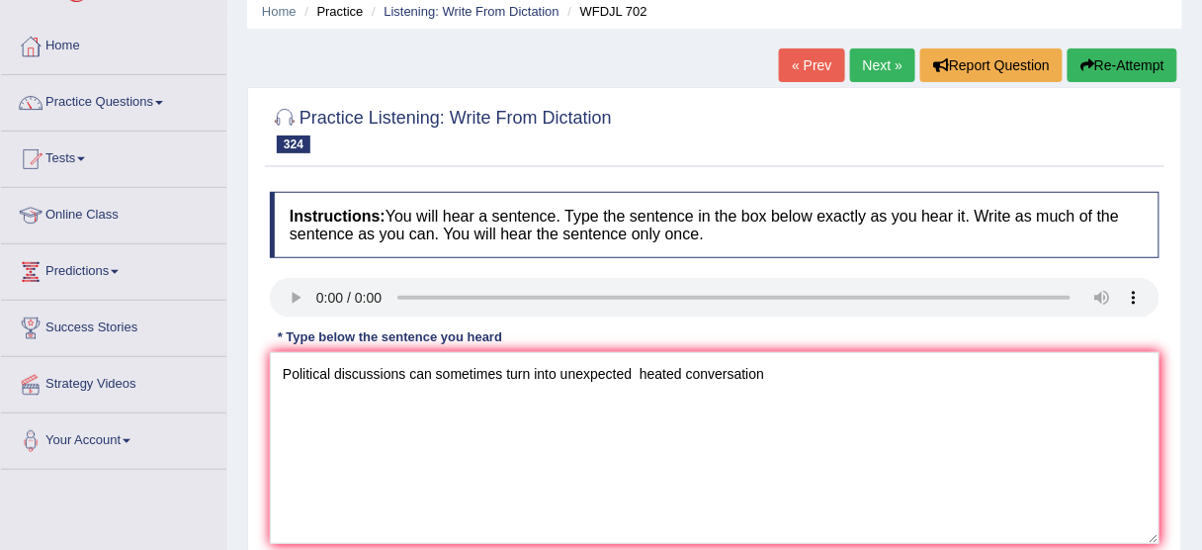
click at [652, 159] on div "Practice Listening: Write From Dictation 324 WFDJL 702" at bounding box center [714, 132] width 899 height 69
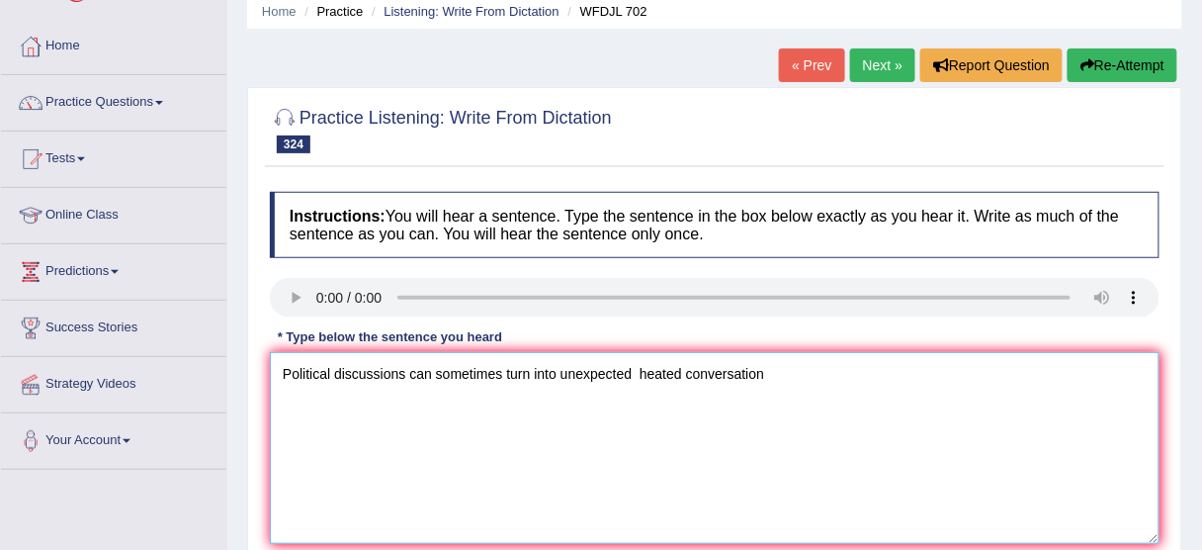
click at [637, 373] on textarea "Political discussions can sometimes turn into unexpected heated conversation" at bounding box center [715, 448] width 890 height 192
click at [652, 376] on textarea "Political discussions can sometimes turn into unexpected and heated conversation" at bounding box center [715, 448] width 890 height 192
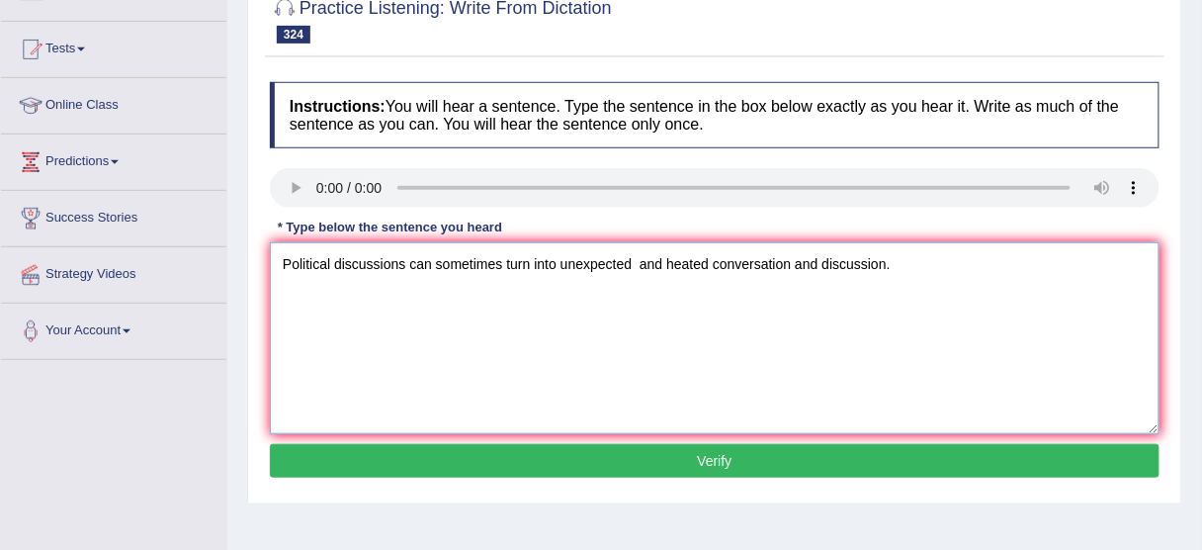
scroll to position [237, 0]
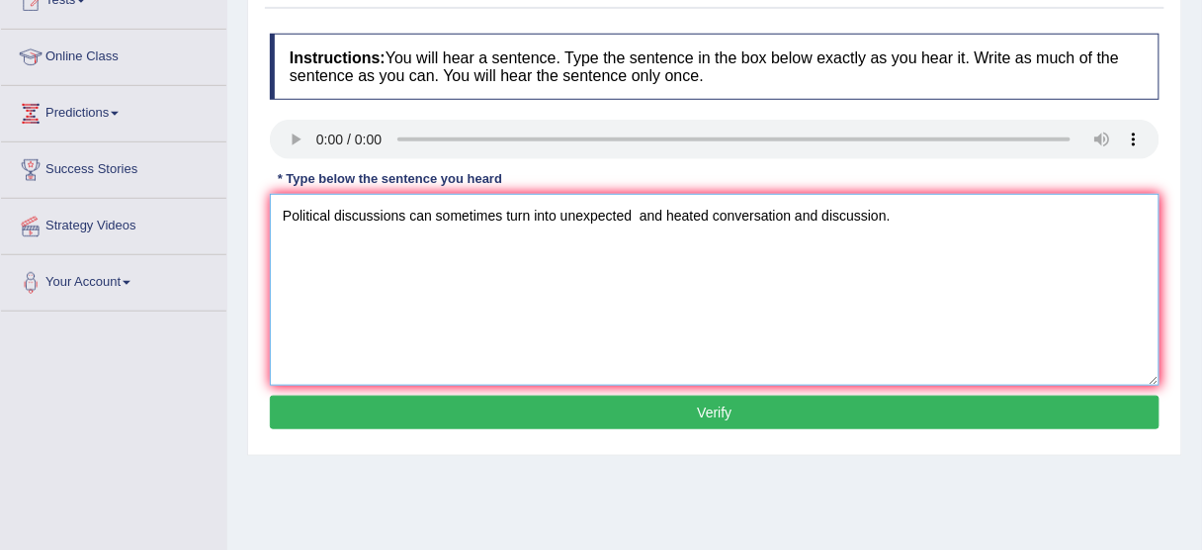
type textarea "Political discussions can sometimes turn into unexpected and heated conversatio…"
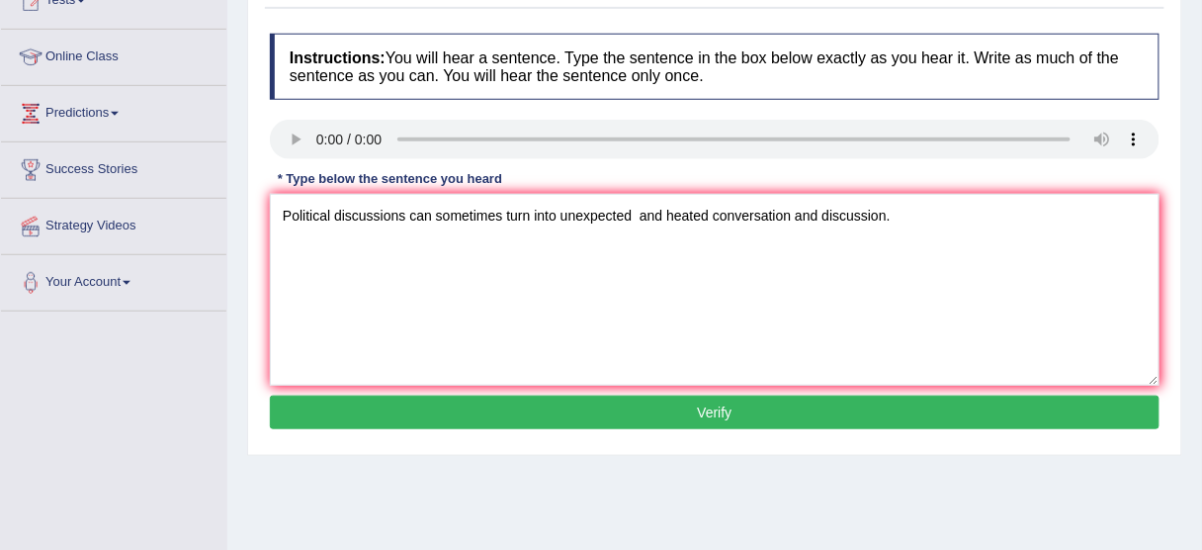
click at [536, 417] on button "Verify" at bounding box center [715, 412] width 890 height 34
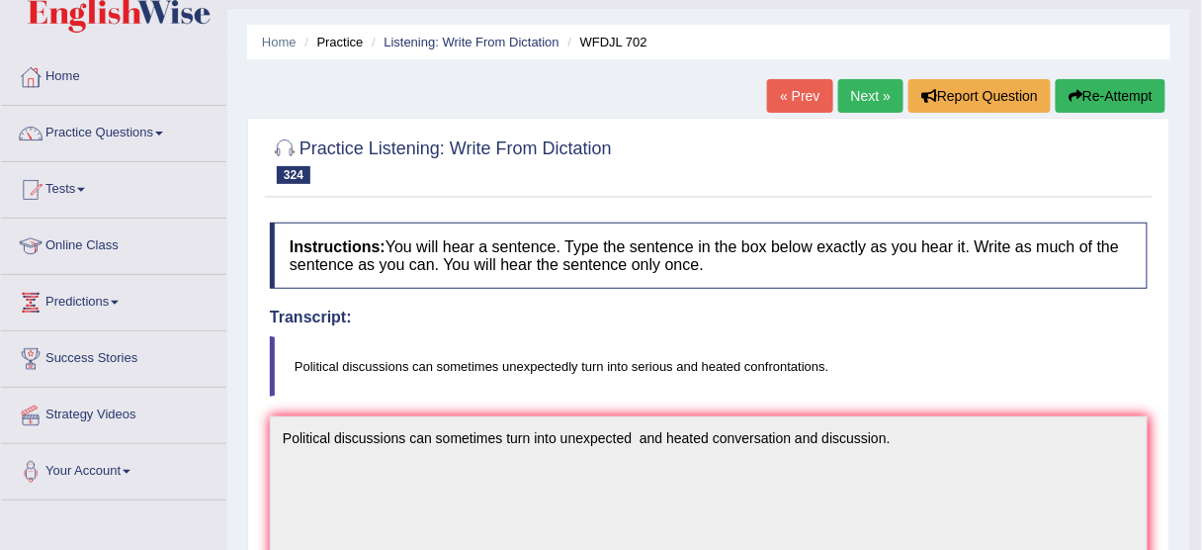
scroll to position [0, 0]
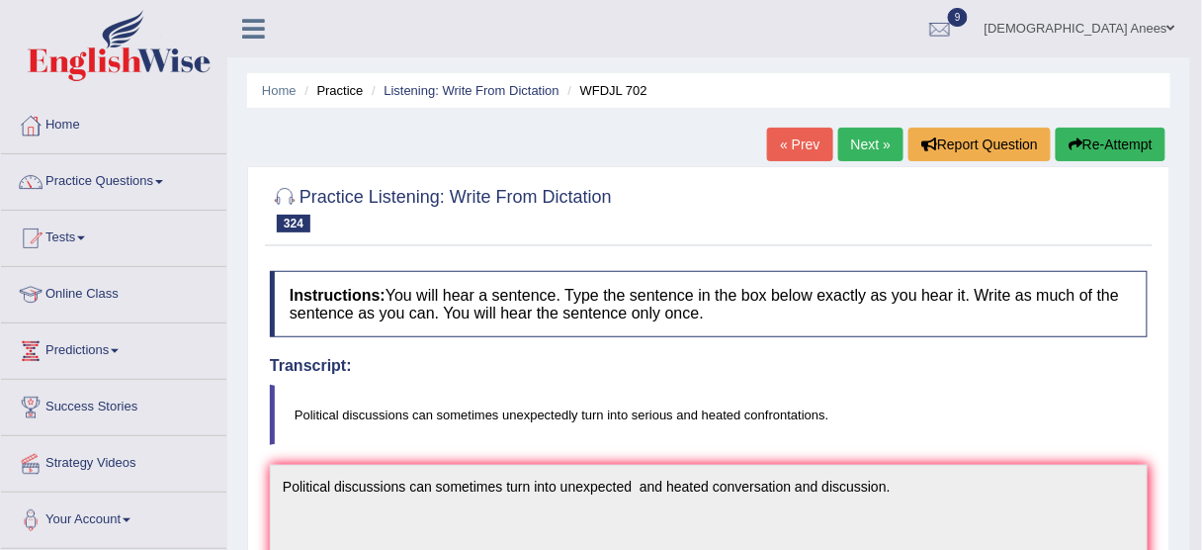
click at [652, 138] on button "Re-Attempt" at bounding box center [1111, 144] width 110 height 34
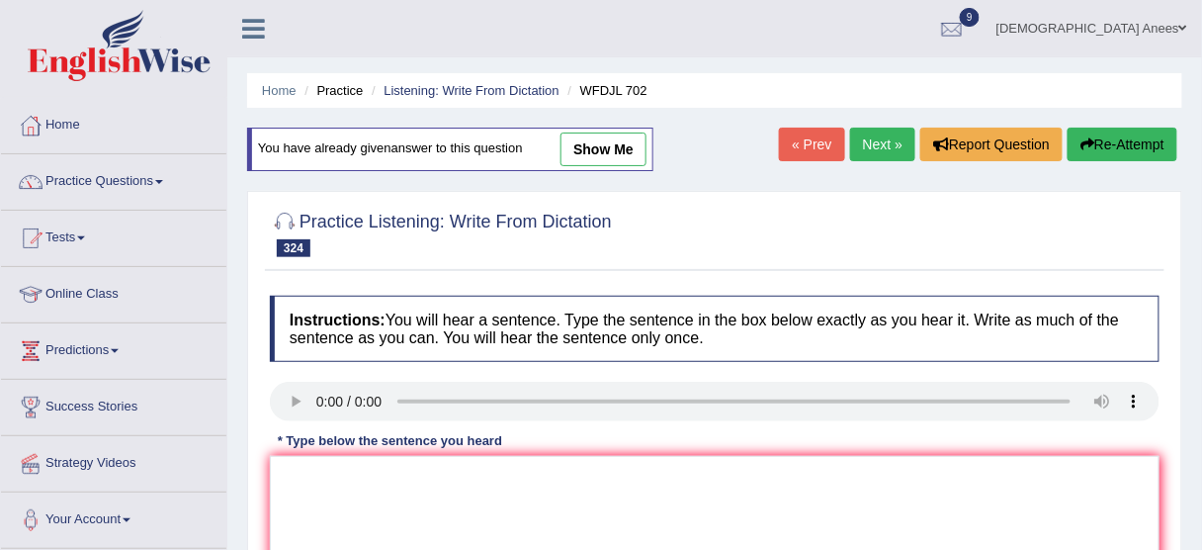
click at [874, 136] on link "Next »" at bounding box center [882, 144] width 65 height 34
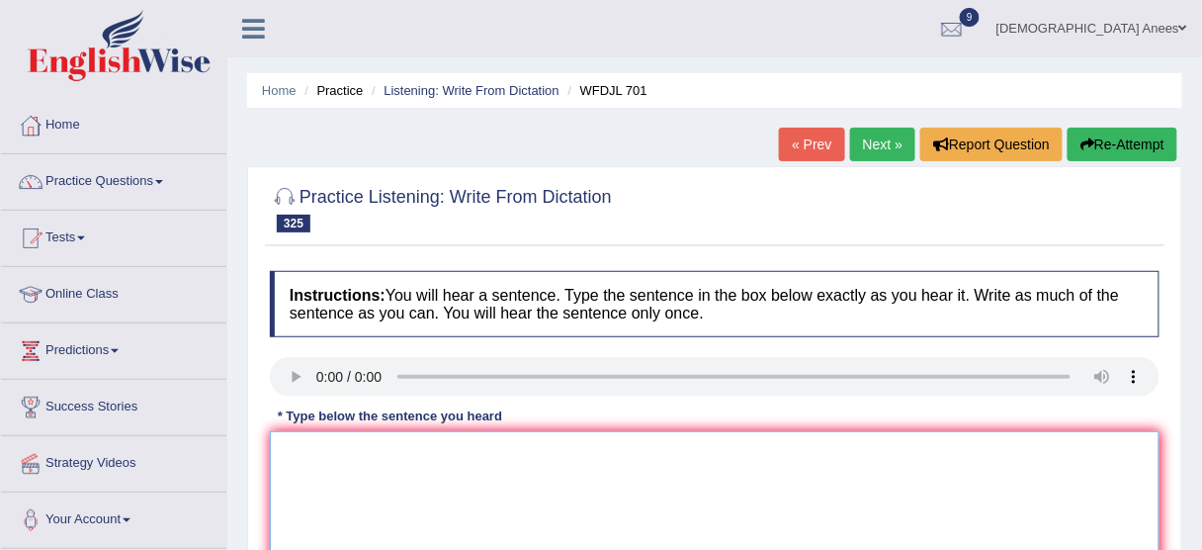
click at [471, 453] on textarea at bounding box center [715, 527] width 890 height 192
click at [871, 135] on link "Next »" at bounding box center [882, 144] width 65 height 34
click at [799, 131] on link "« Prev" at bounding box center [811, 144] width 65 height 34
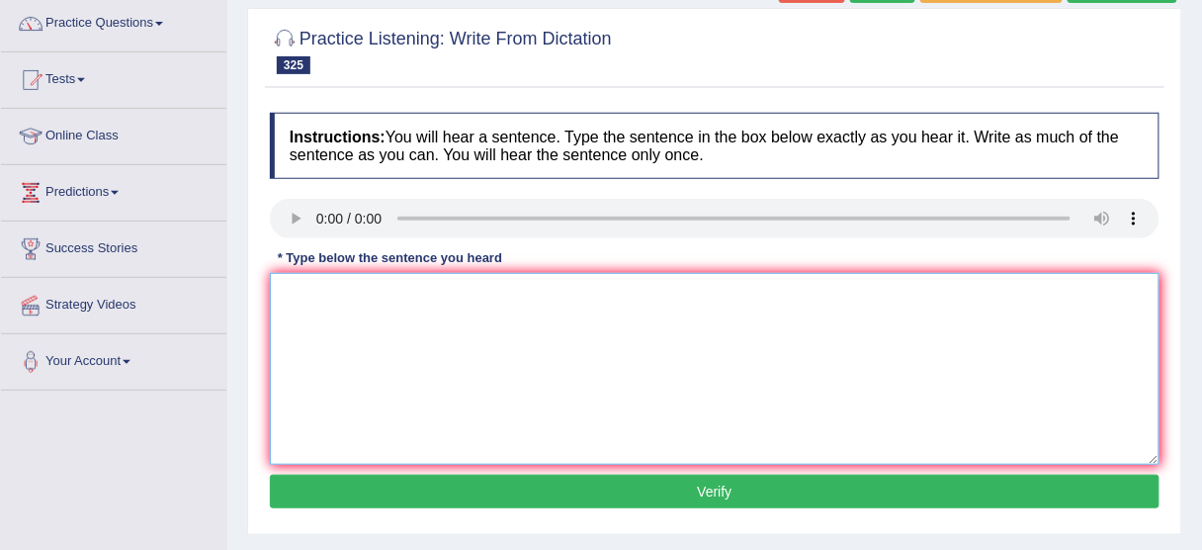
click at [738, 311] on textarea at bounding box center [715, 369] width 890 height 192
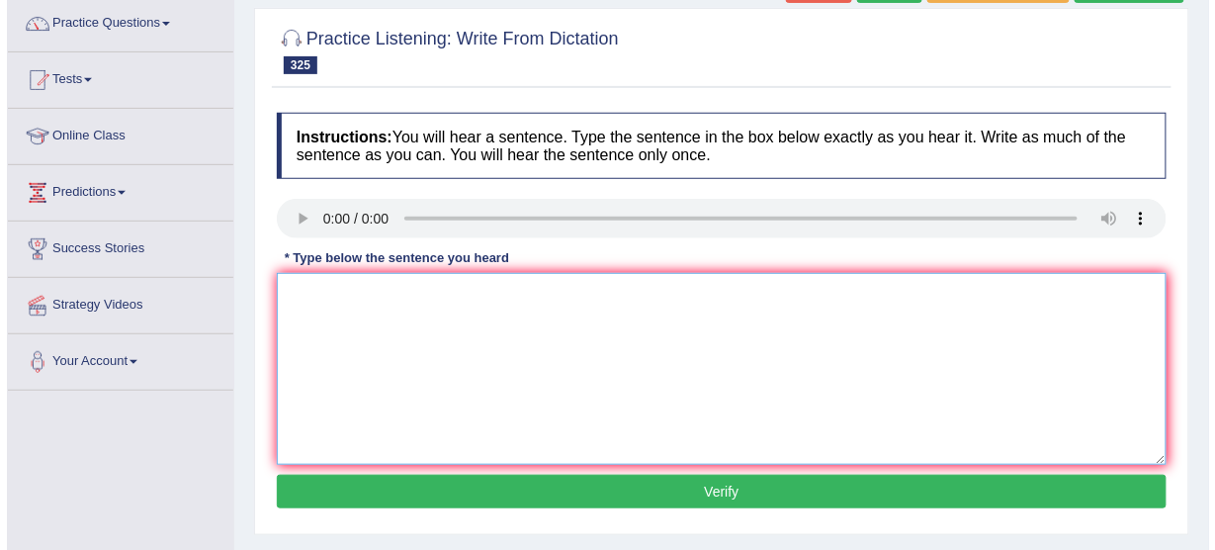
scroll to position [0, 0]
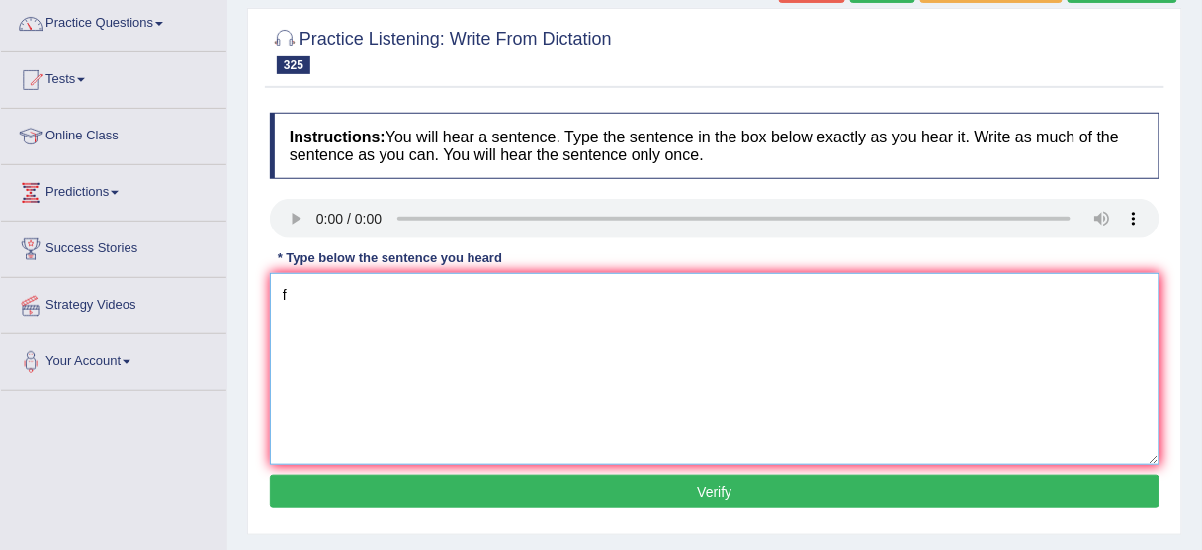
type textarea "f"
click at [740, 493] on button "Verify" at bounding box center [715, 491] width 890 height 34
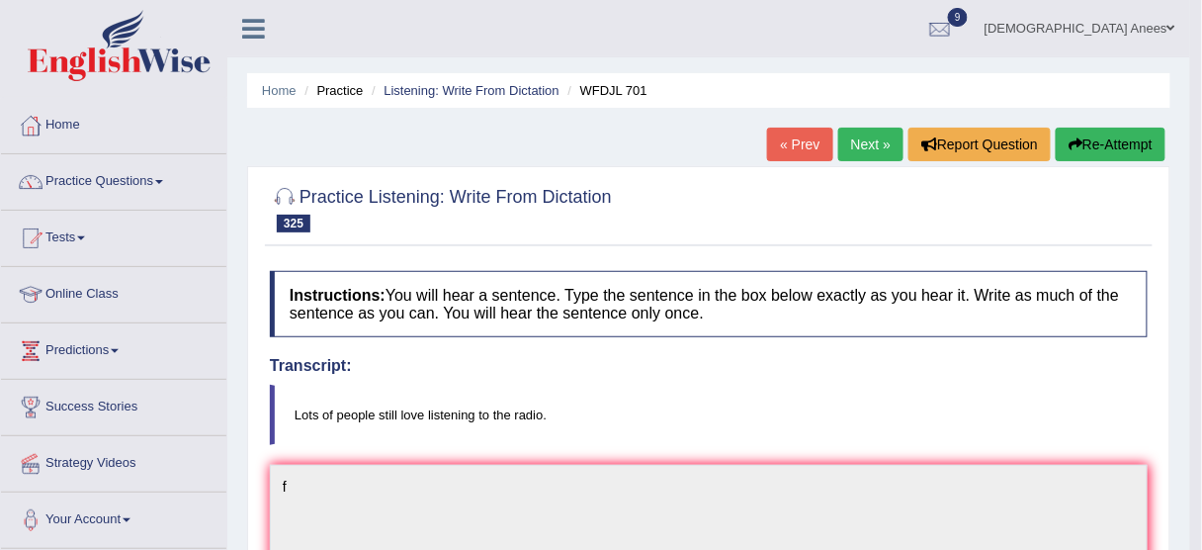
click at [880, 141] on link "Next »" at bounding box center [870, 144] width 65 height 34
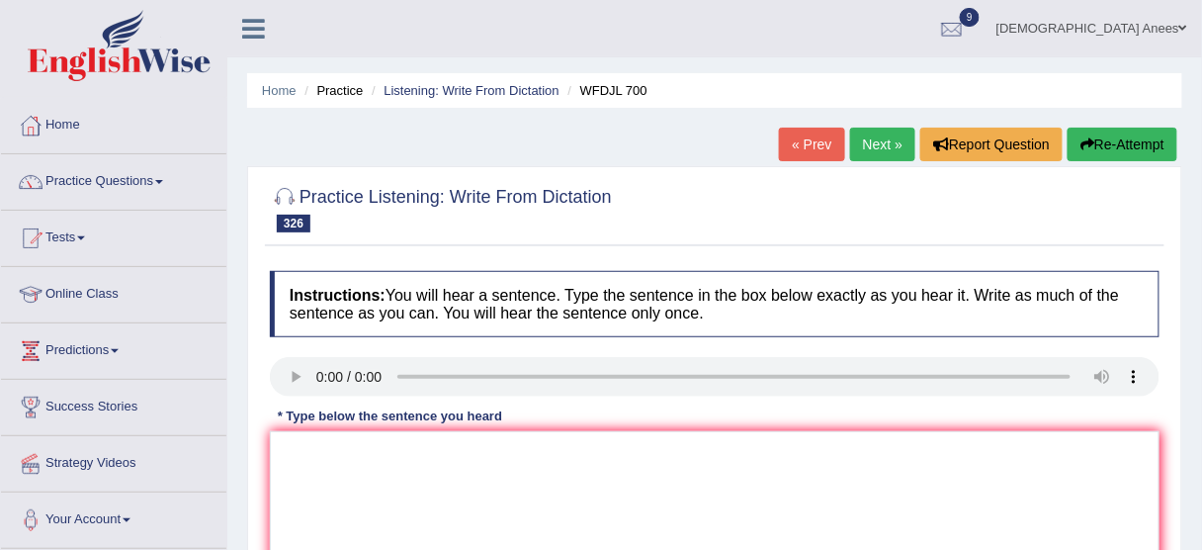
click at [862, 146] on link "Next »" at bounding box center [882, 144] width 65 height 34
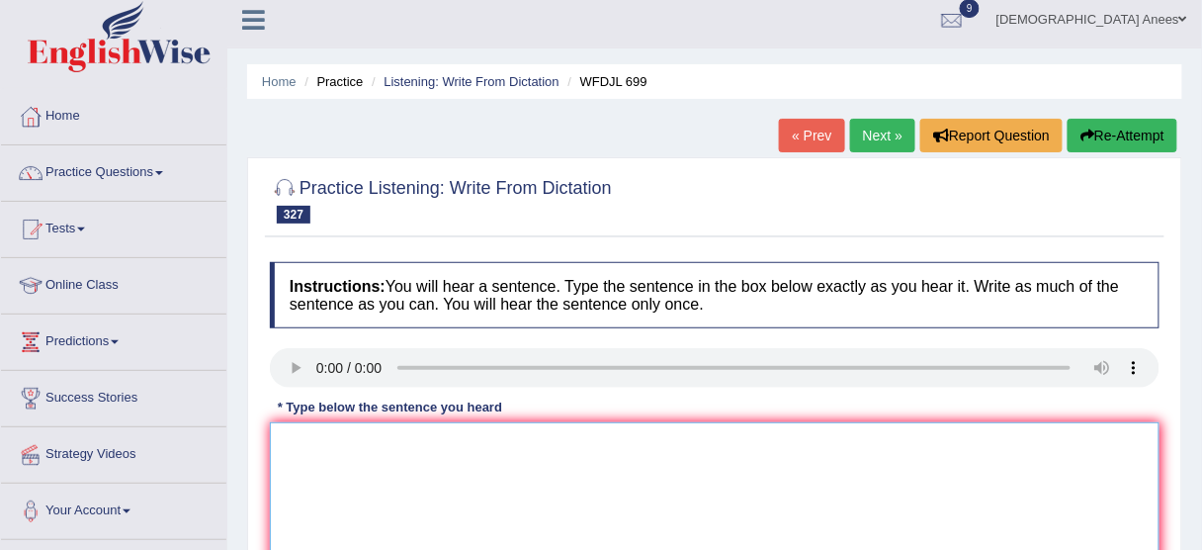
click at [552, 450] on textarea at bounding box center [715, 518] width 890 height 192
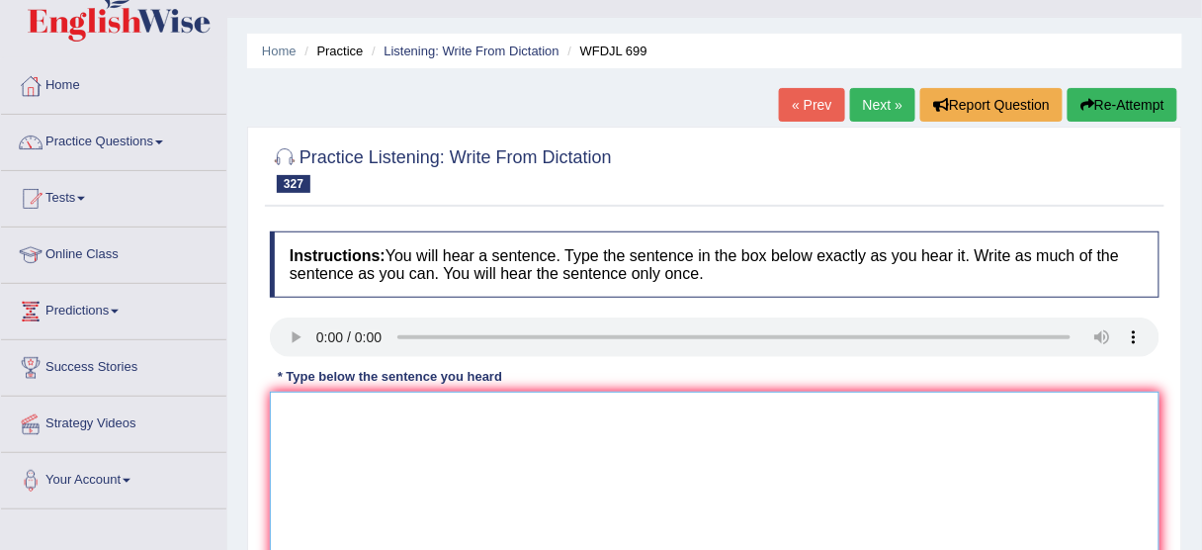
scroll to position [79, 0]
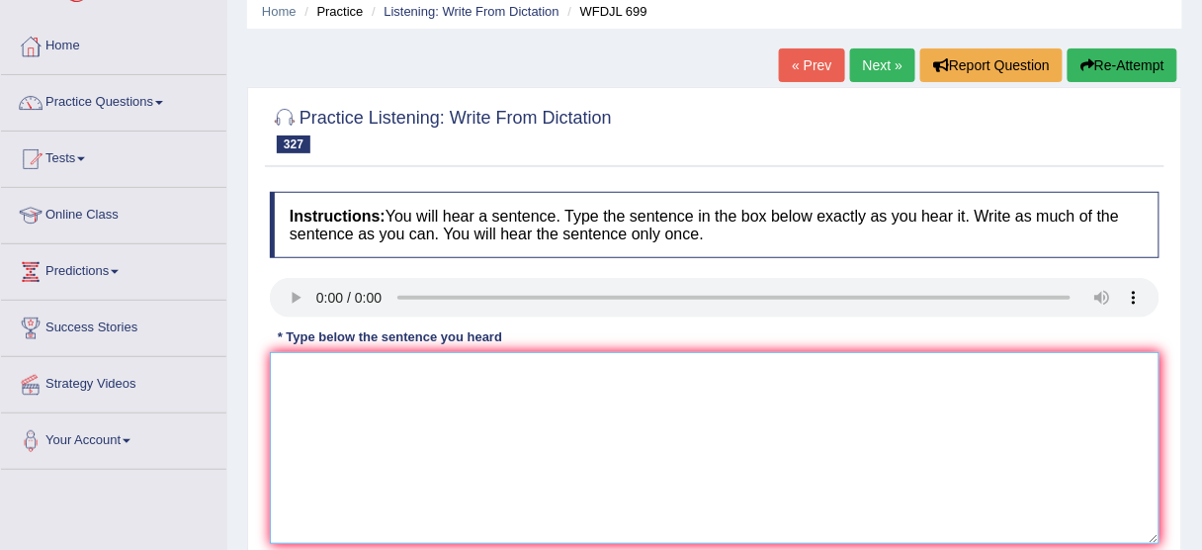
paste textarea "Our scientists are studying various types of weathers seasons for research purp…"
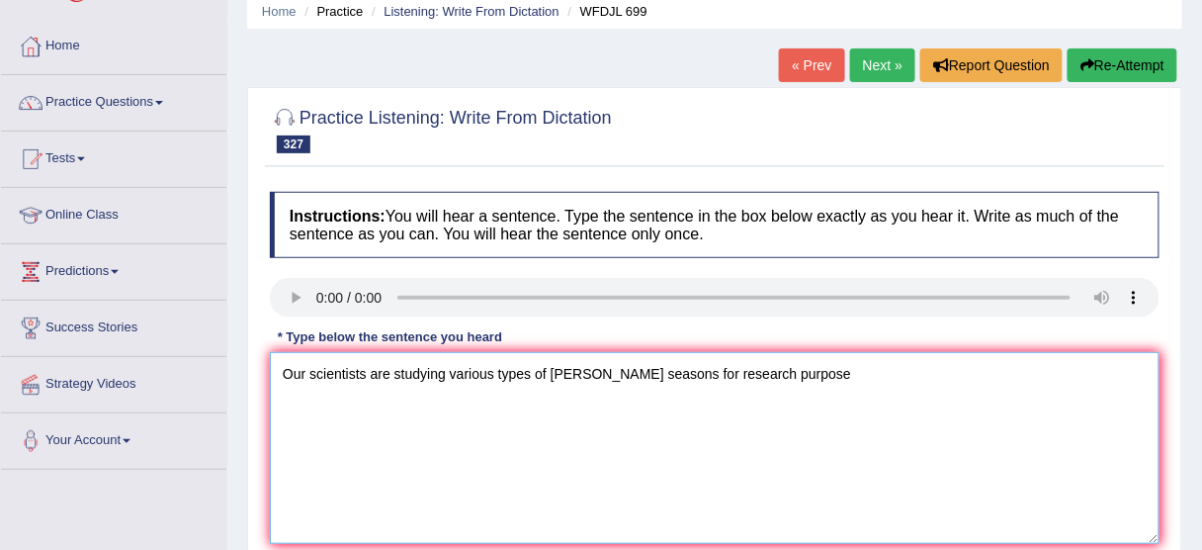
drag, startPoint x: 797, startPoint y: 376, endPoint x: 378, endPoint y: 398, distance: 419.7
click at [378, 398] on textarea "Our scientists are studying various types of weathers seasons for research purp…" at bounding box center [715, 448] width 890 height 192
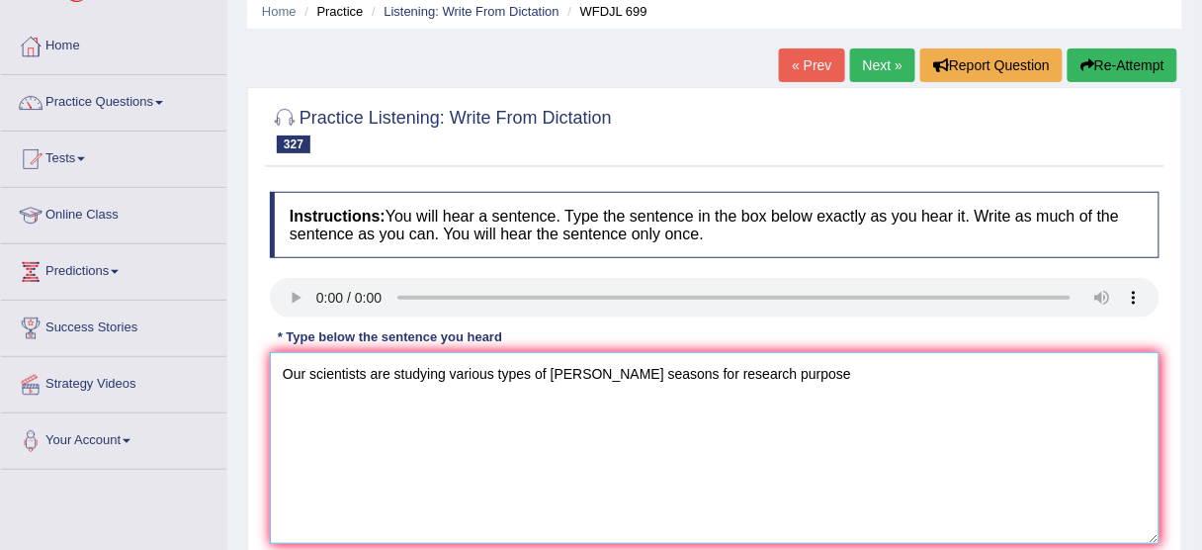
click at [378, 398] on textarea "Our scientists are studying various types of weathers seasons for research purp…" at bounding box center [715, 448] width 890 height 192
click at [384, 396] on textarea "Our scientists are studying various types of weathers seasons for research purp…" at bounding box center [715, 448] width 890 height 192
drag, startPoint x: 744, startPoint y: 377, endPoint x: 362, endPoint y: 378, distance: 382.5
click at [362, 378] on textarea "Our scientists are studying various types of weathers seasons for research purp…" at bounding box center [715, 448] width 890 height 192
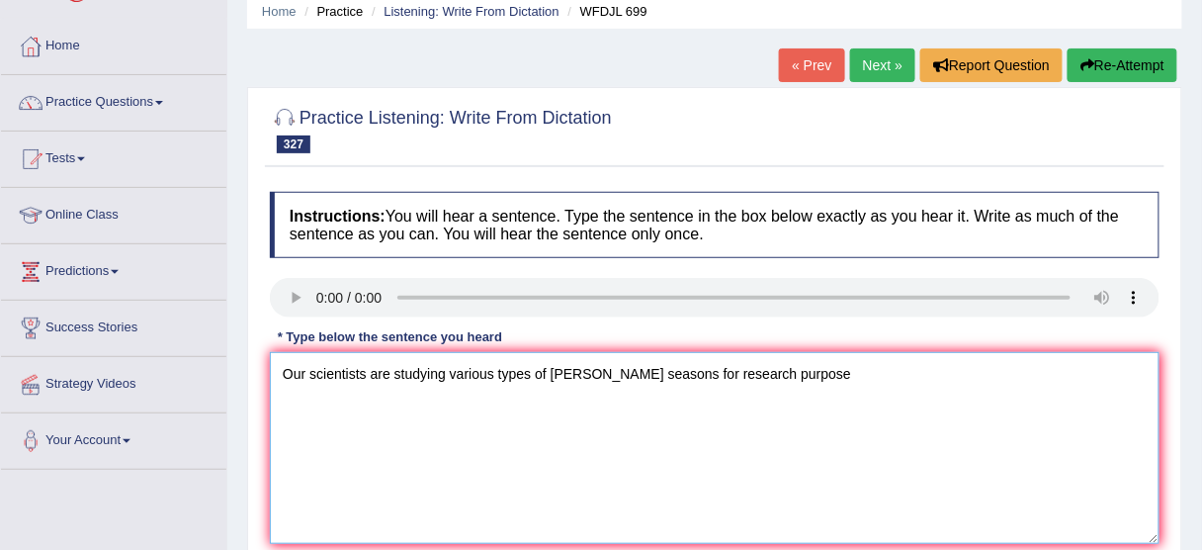
click at [362, 378] on textarea "Our scientists are studying various types of weathers seasons for research purp…" at bounding box center [715, 448] width 890 height 192
click at [364, 378] on textarea "Our scientists are studying various types of weathers seasons for research purp…" at bounding box center [715, 448] width 890 height 192
click at [386, 378] on textarea "Our scientists are studying various types of weathers seasons for research purp…" at bounding box center [715, 448] width 890 height 192
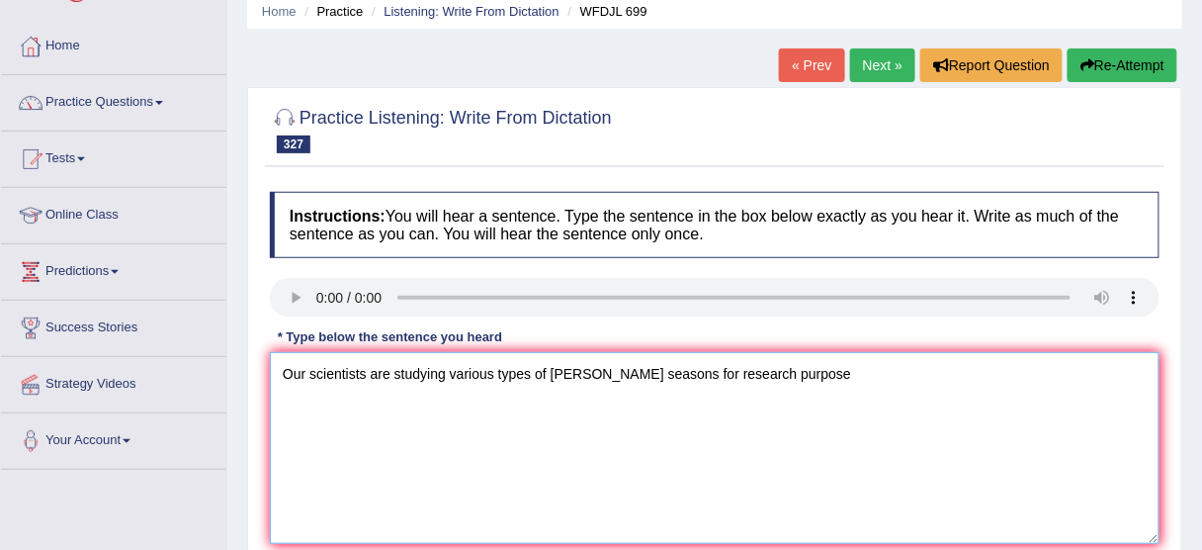
click at [386, 378] on textarea "Our scientists are studying various types of weathers seasons for research purp…" at bounding box center [715, 448] width 890 height 192
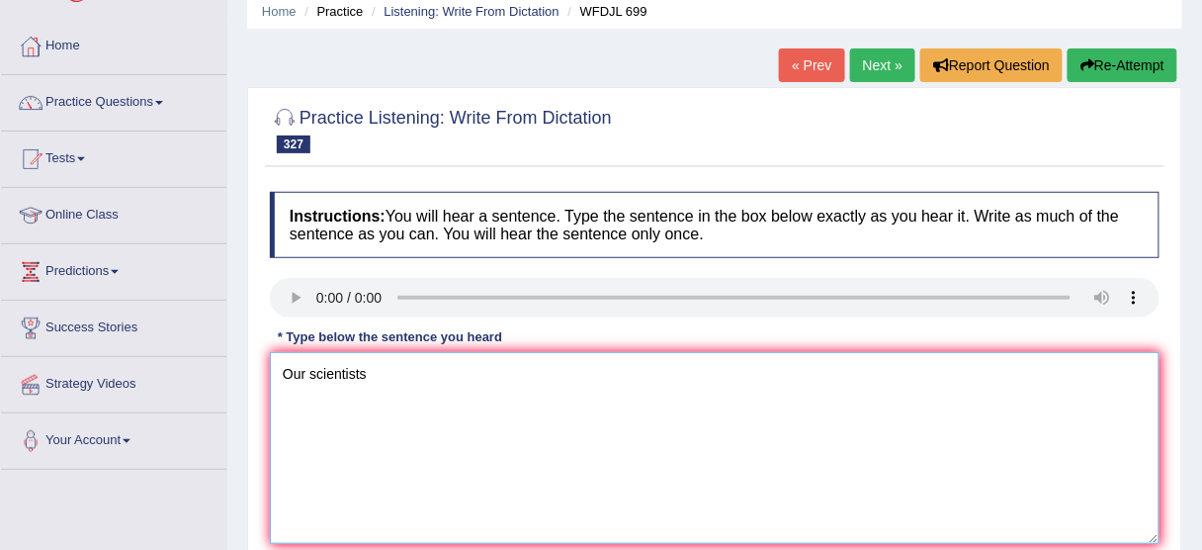
drag, startPoint x: 371, startPoint y: 377, endPoint x: 887, endPoint y: 377, distance: 515.9
click at [887, 377] on textarea "Our scientists" at bounding box center [715, 448] width 890 height 192
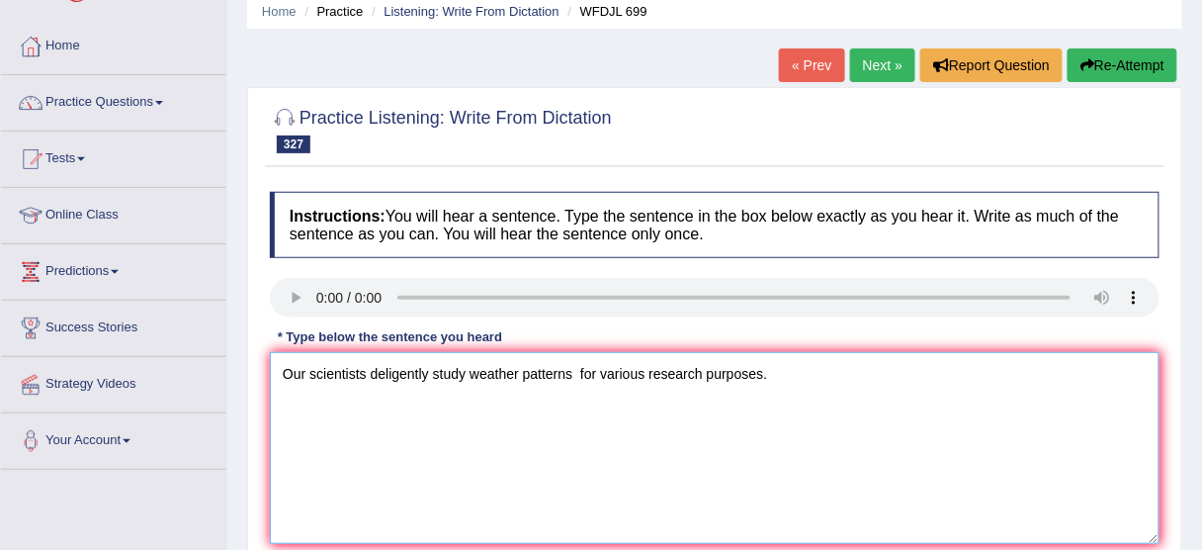
drag, startPoint x: 576, startPoint y: 373, endPoint x: 525, endPoint y: 376, distance: 51.5
click at [525, 376] on textarea "Our scientists deligently study weather patterns for various research purposes." at bounding box center [715, 448] width 890 height 192
click at [647, 370] on textarea "Our scientists deligently study weather patterns for various research purposes." at bounding box center [715, 448] width 890 height 192
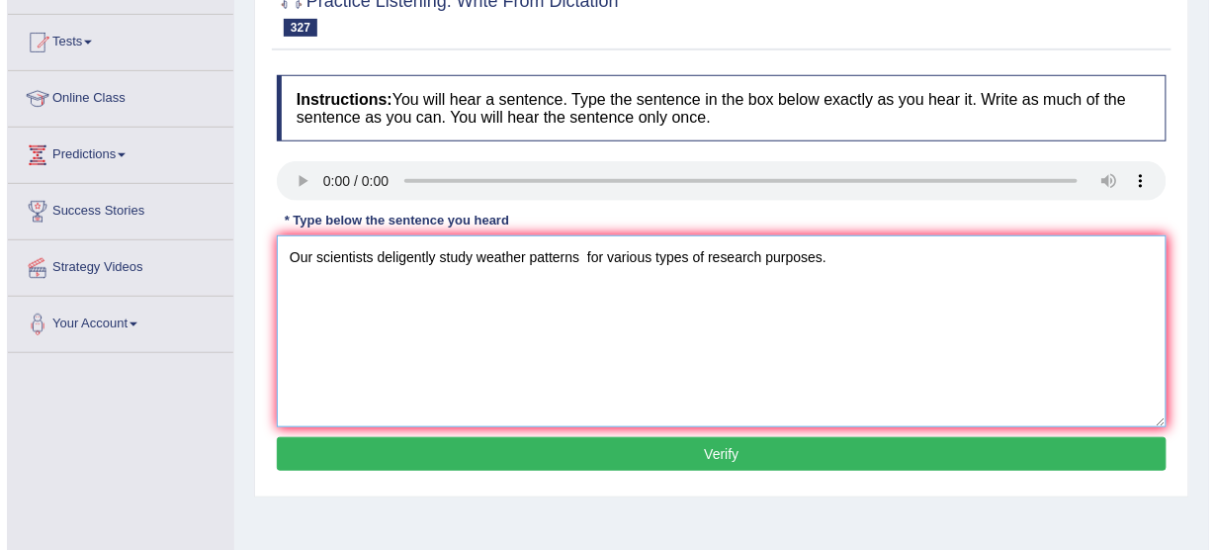
scroll to position [237, 0]
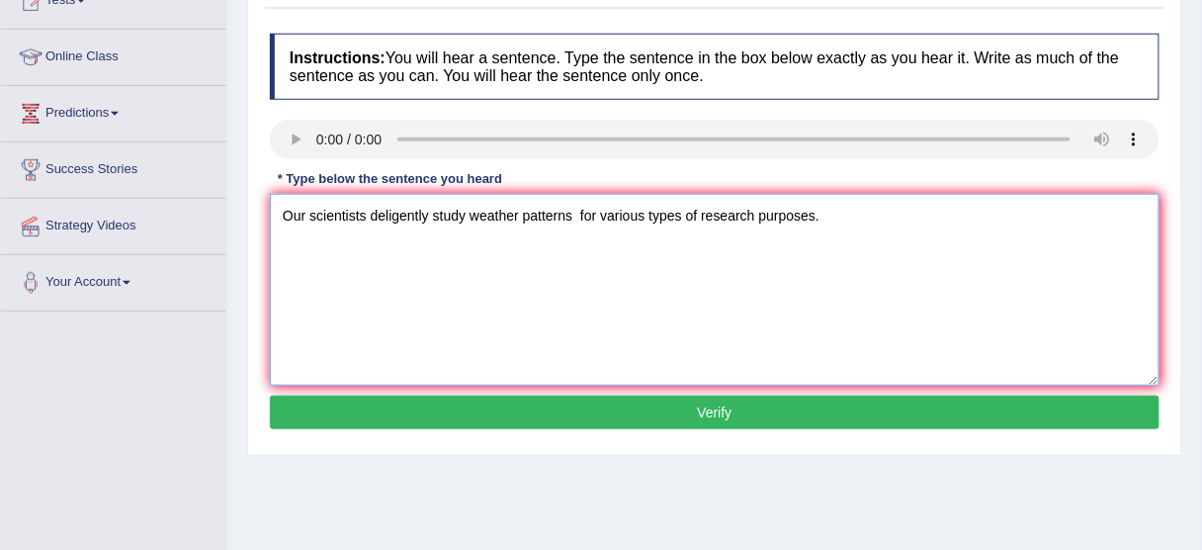
type textarea "Our scientists deligently study weather patterns for various types of research …"
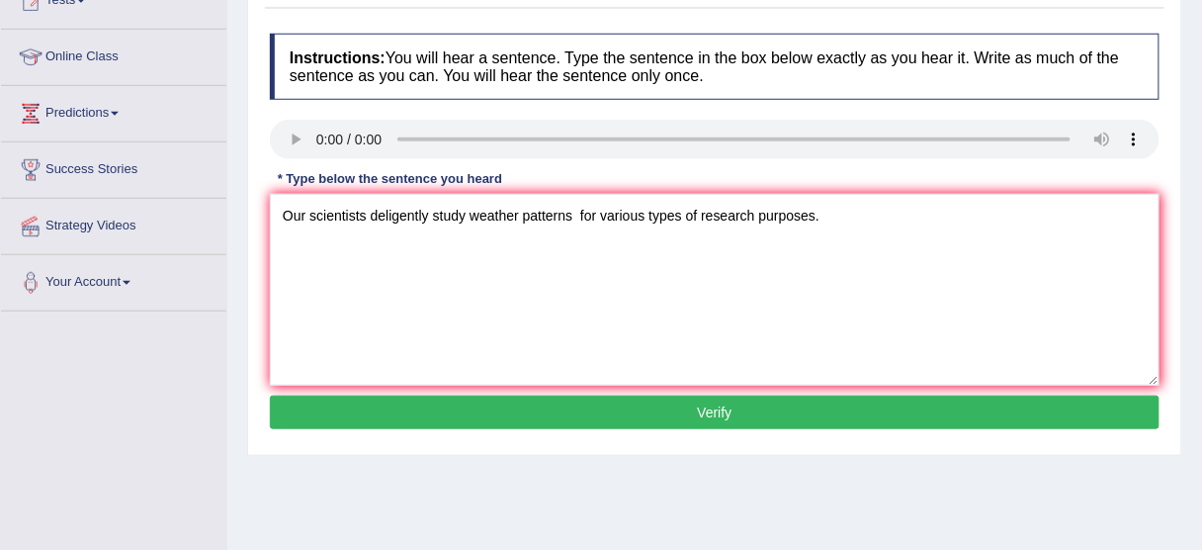
click at [730, 410] on button "Verify" at bounding box center [715, 412] width 890 height 34
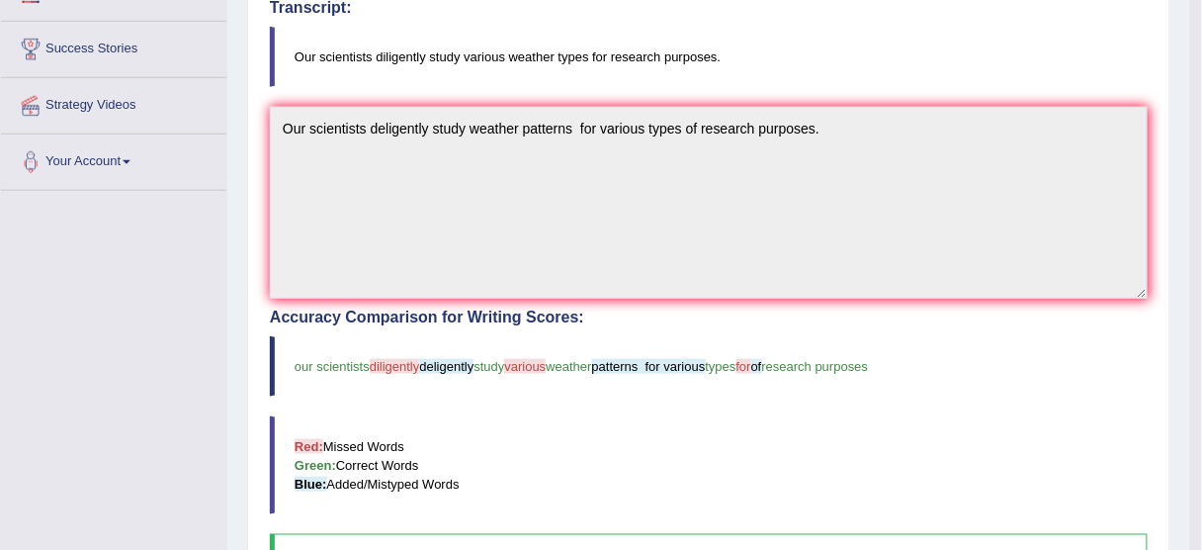
scroll to position [395, 0]
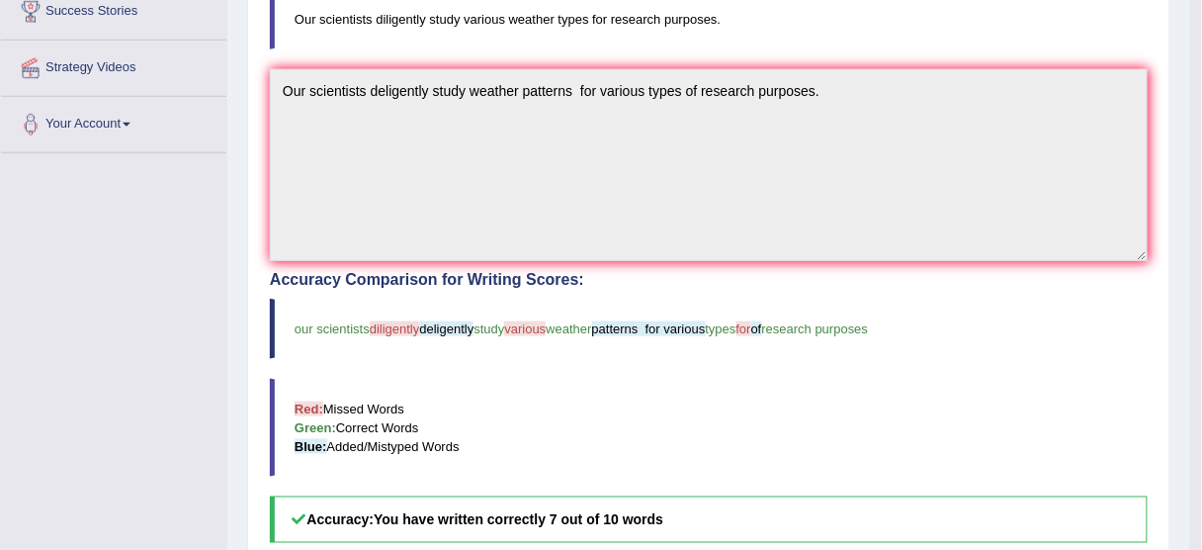
click at [687, 11] on blockquote "Our scientists diligently study various weather types for research purposes." at bounding box center [709, 19] width 878 height 60
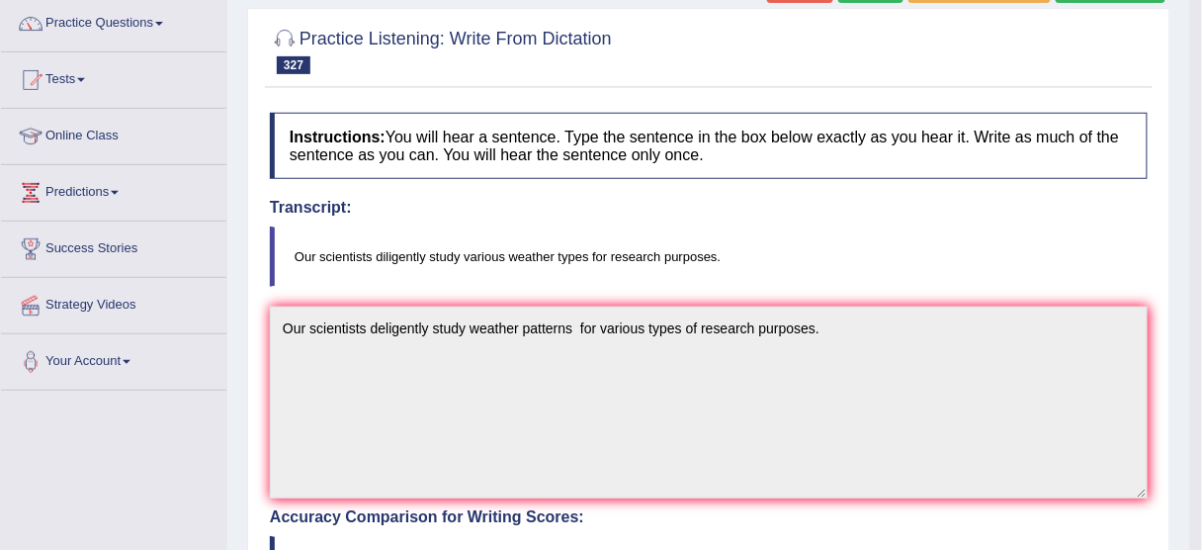
scroll to position [79, 0]
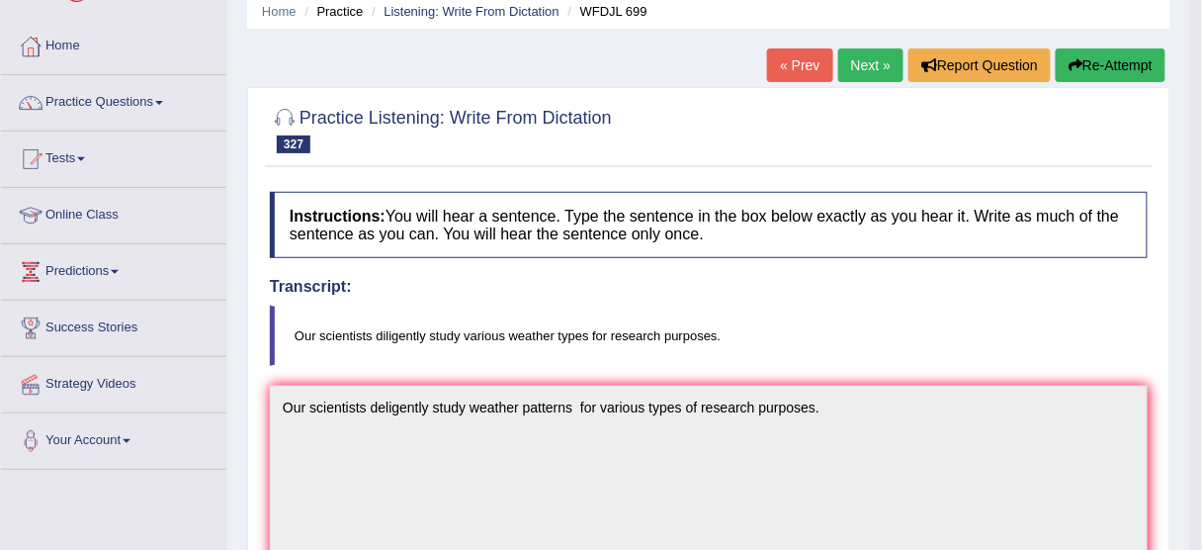
click at [852, 68] on link "Next »" at bounding box center [870, 65] width 65 height 34
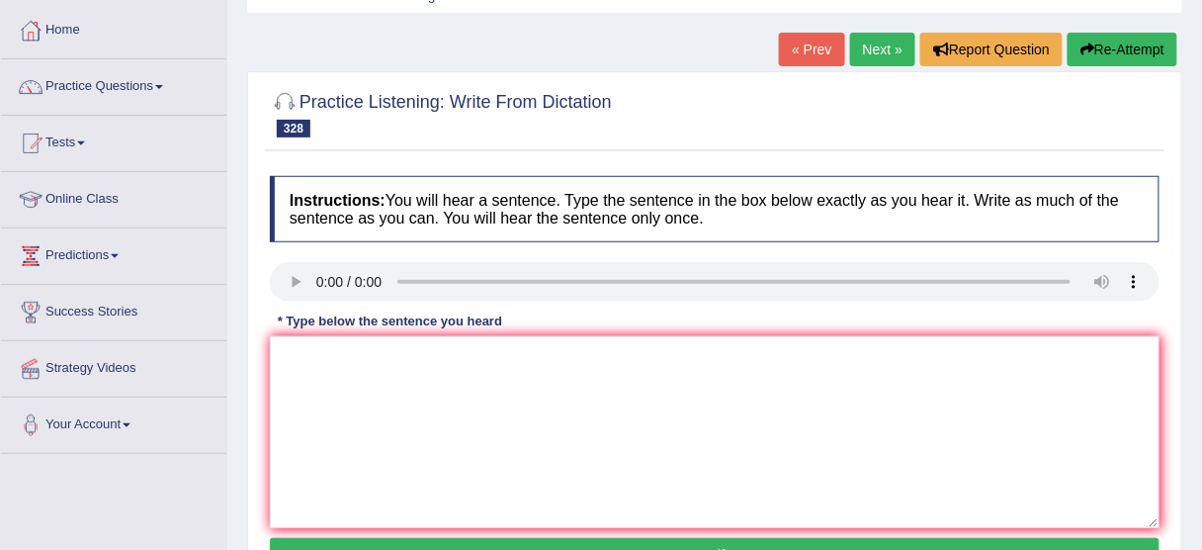
click at [324, 336] on div "Instructions: You will hear a sentence. Type the sentence in the box below exac…" at bounding box center [714, 376] width 899 height 421
click at [296, 389] on textarea at bounding box center [715, 432] width 890 height 192
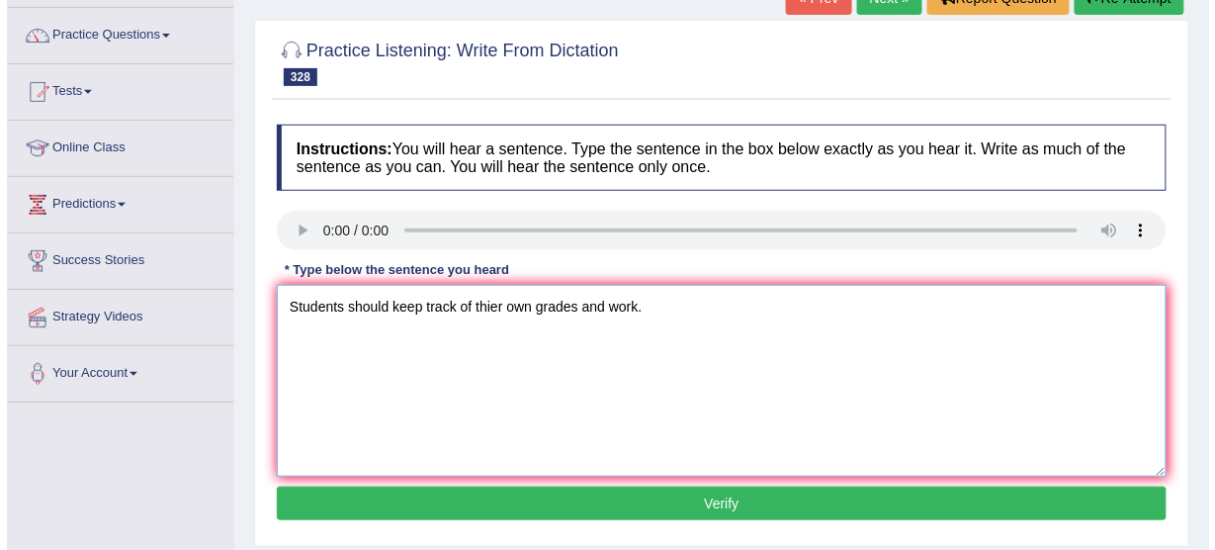
scroll to position [174, 0]
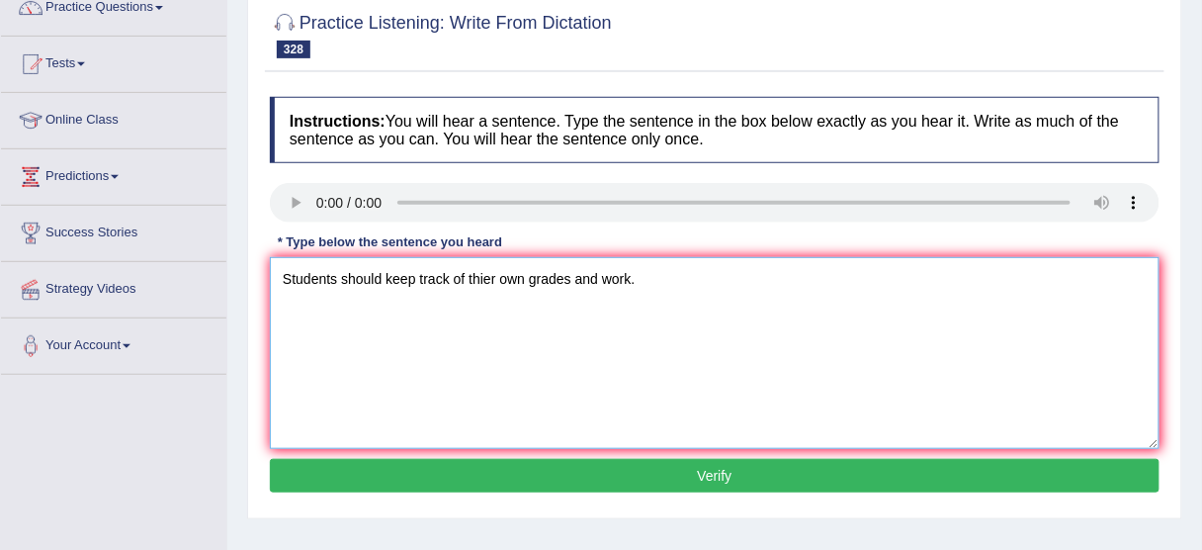
type textarea "Students should keep track of thier own grades and work."
click at [625, 463] on button "Verify" at bounding box center [715, 476] width 890 height 34
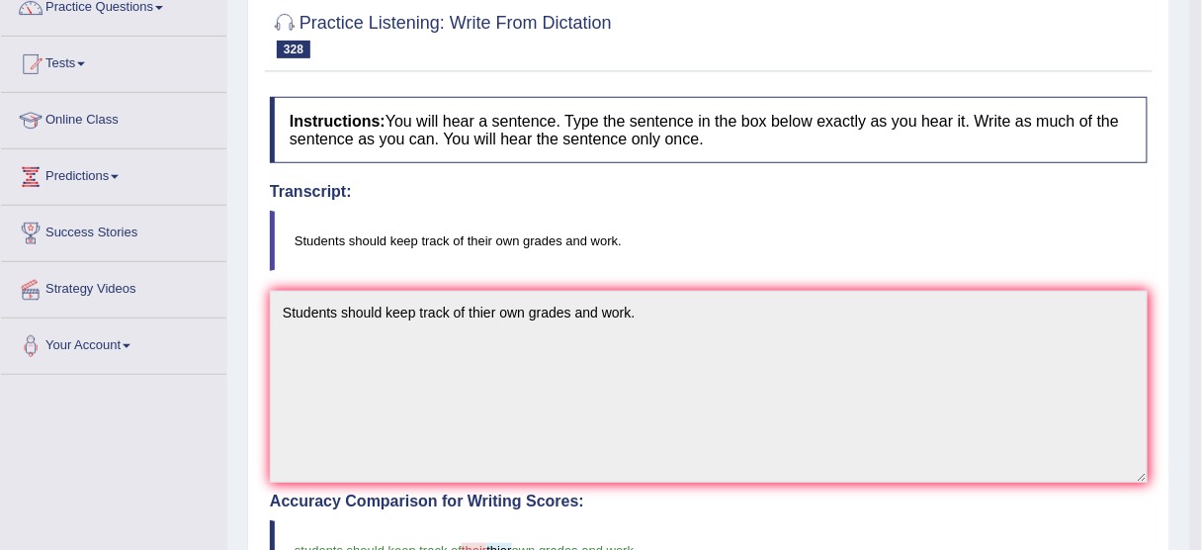
scroll to position [95, 0]
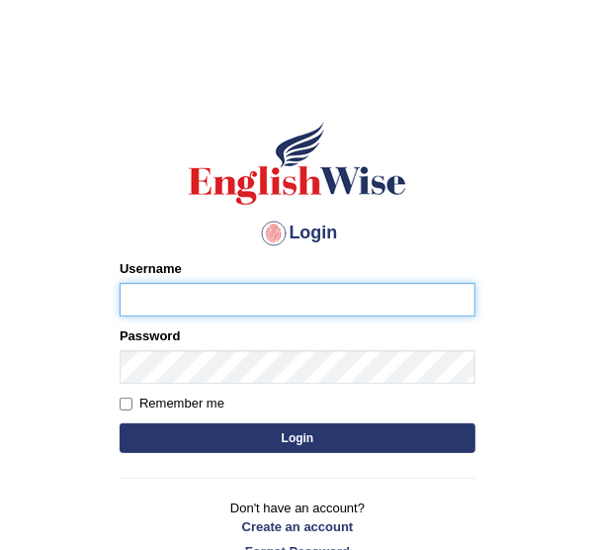
type input "[DEMOGRAPHIC_DATA]"
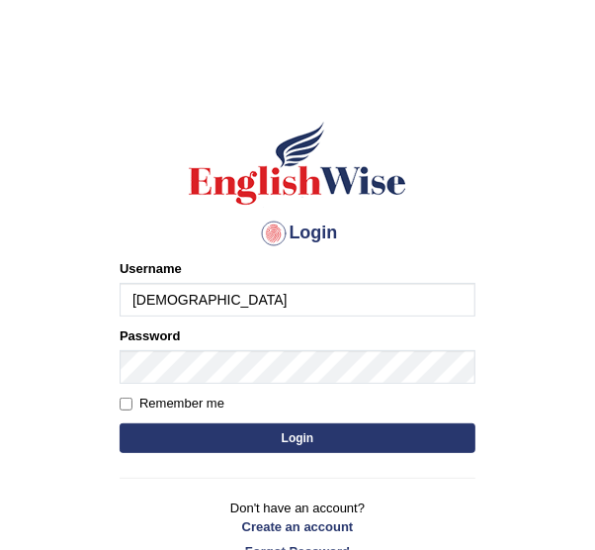
drag, startPoint x: 335, startPoint y: 439, endPoint x: 346, endPoint y: 390, distance: 49.6
click at [335, 439] on button "Login" at bounding box center [298, 438] width 356 height 30
click at [337, 436] on button "Login" at bounding box center [298, 438] width 356 height 30
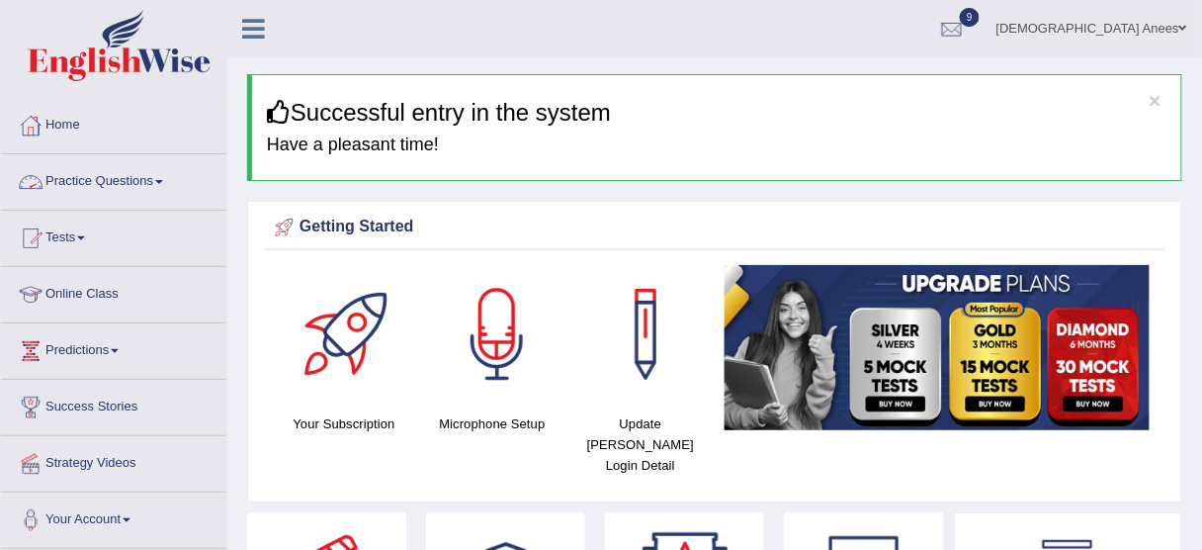
click at [158, 175] on link "Practice Questions" at bounding box center [113, 178] width 225 height 49
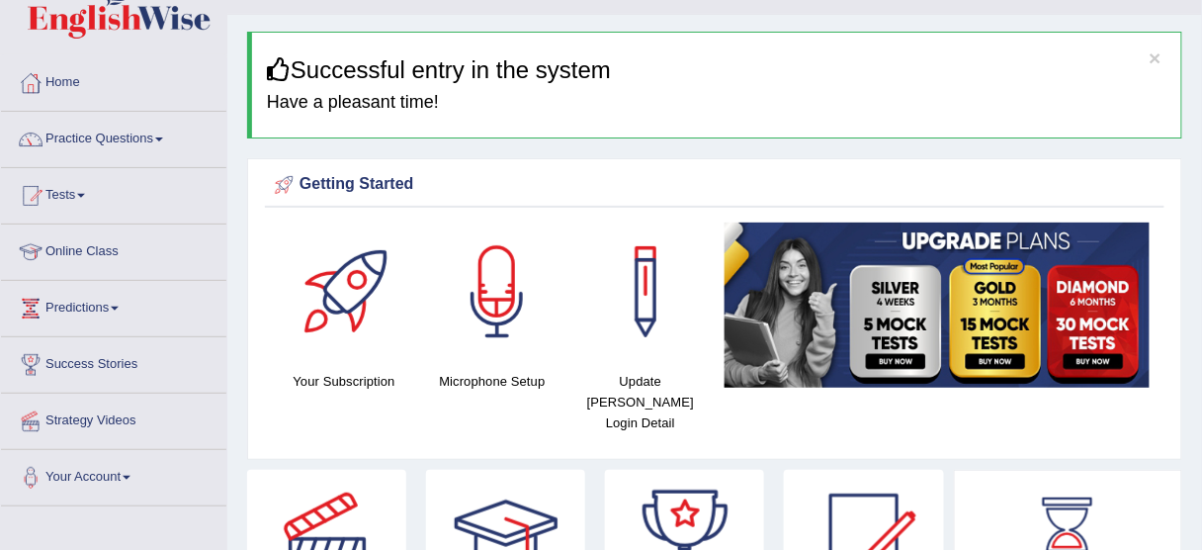
scroll to position [79, 0]
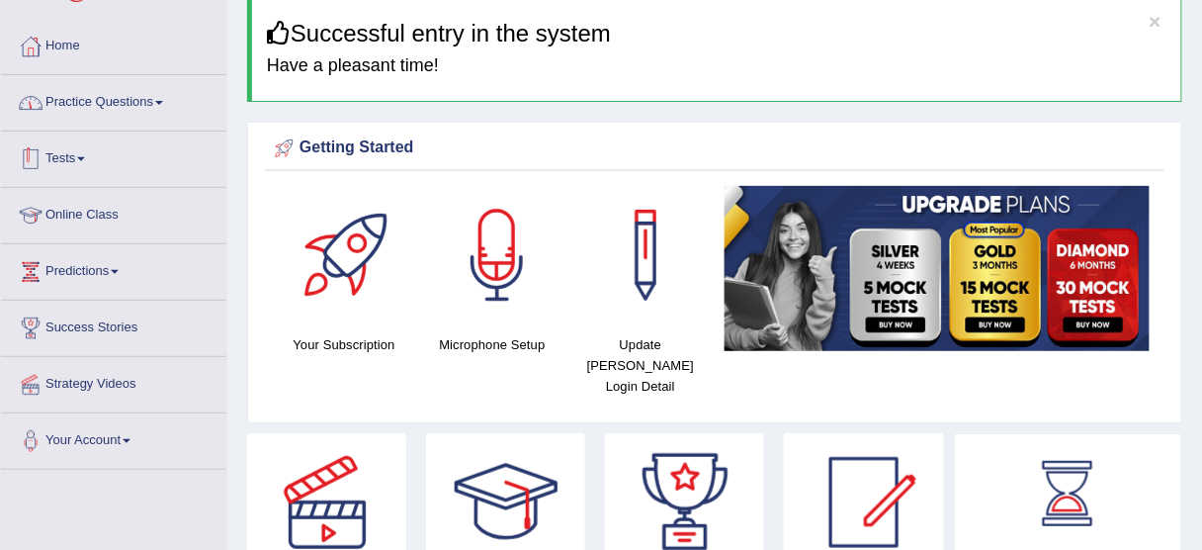
click at [163, 101] on span at bounding box center [159, 103] width 8 height 4
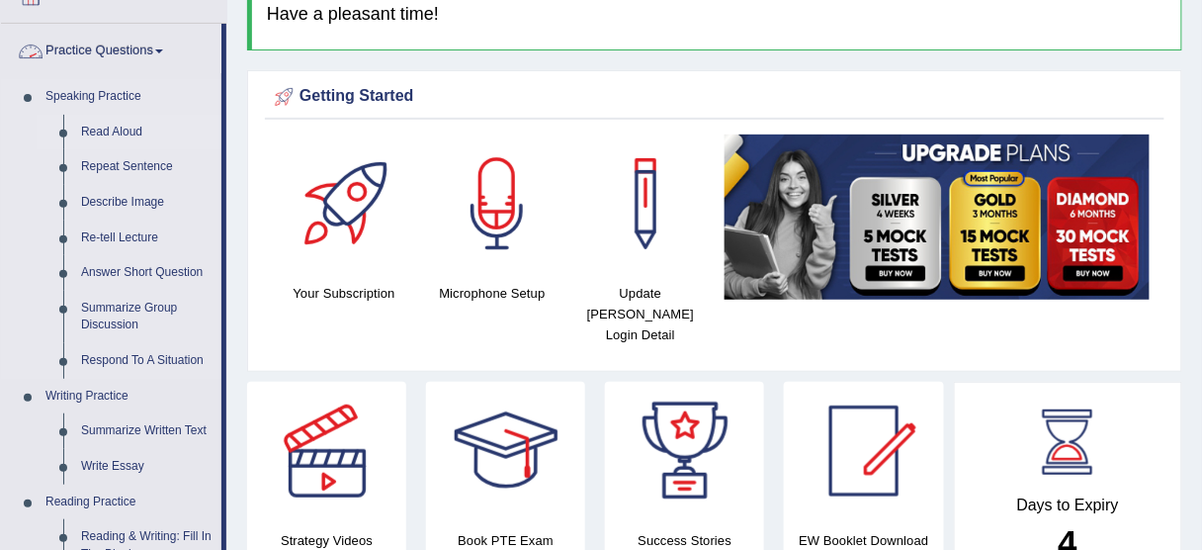
scroll to position [158, 0]
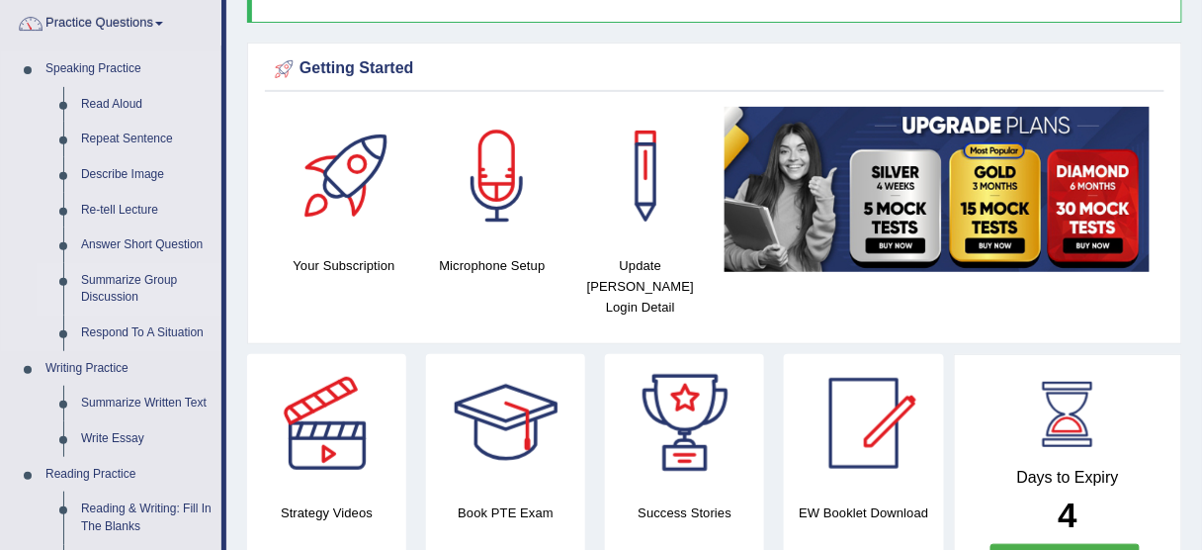
click at [138, 279] on link "Summarize Group Discussion" at bounding box center [146, 289] width 149 height 52
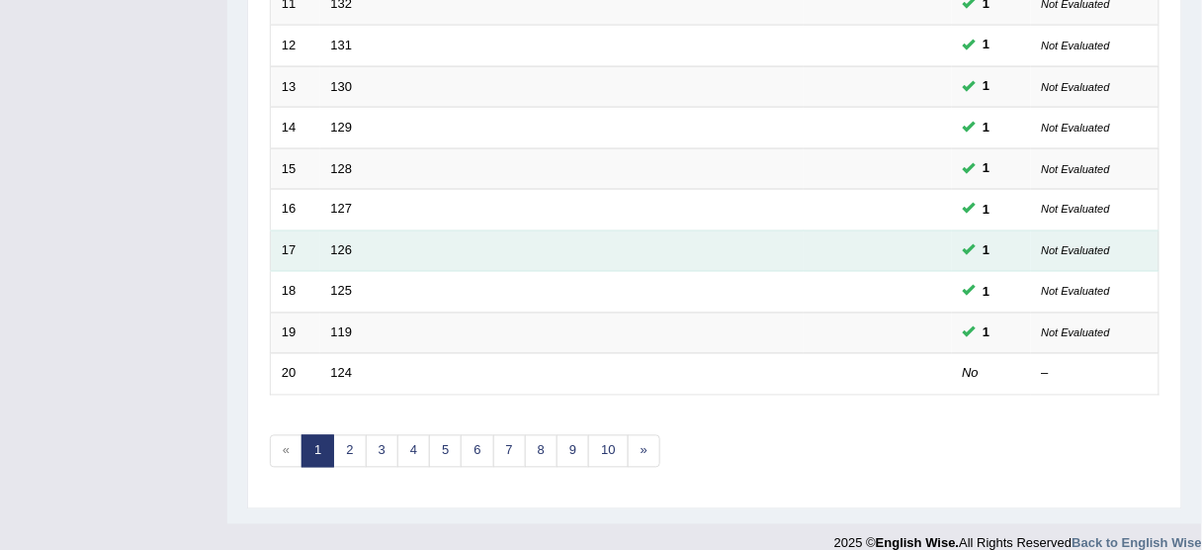
scroll to position [750, 0]
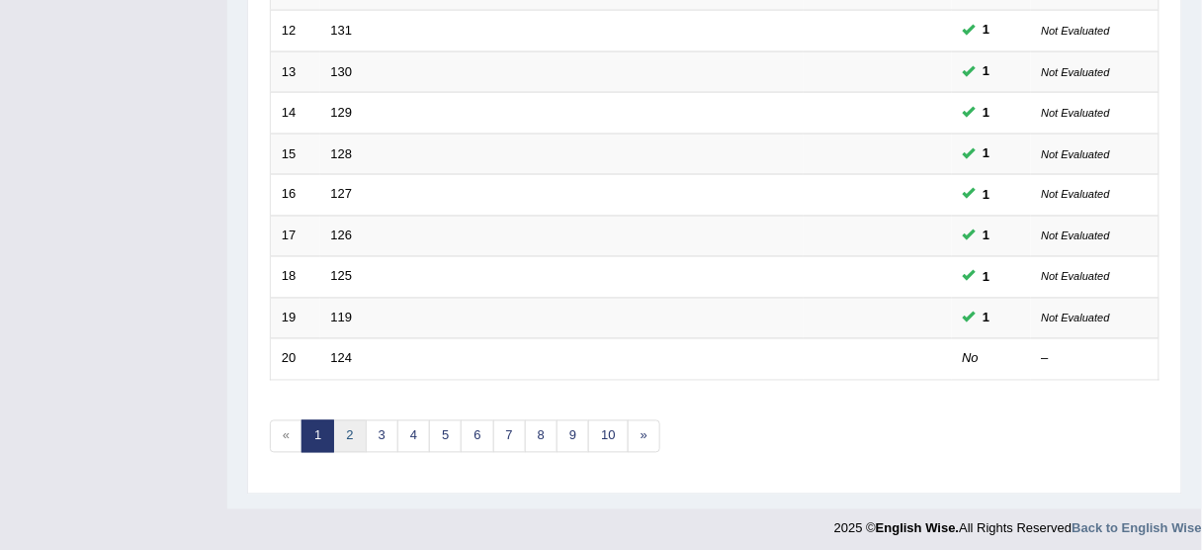
drag, startPoint x: 351, startPoint y: 424, endPoint x: 360, endPoint y: 408, distance: 18.1
click at [352, 424] on link "2" at bounding box center [349, 436] width 33 height 33
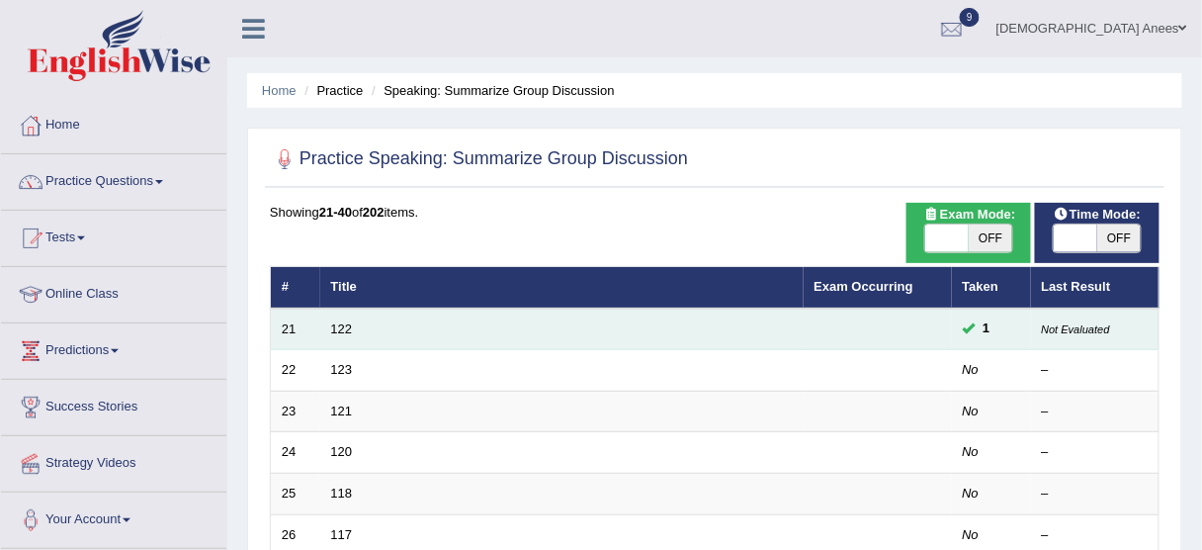
drag, startPoint x: 347, startPoint y: 365, endPoint x: 325, endPoint y: 328, distance: 42.5
click at [347, 364] on link "123" at bounding box center [342, 369] width 22 height 15
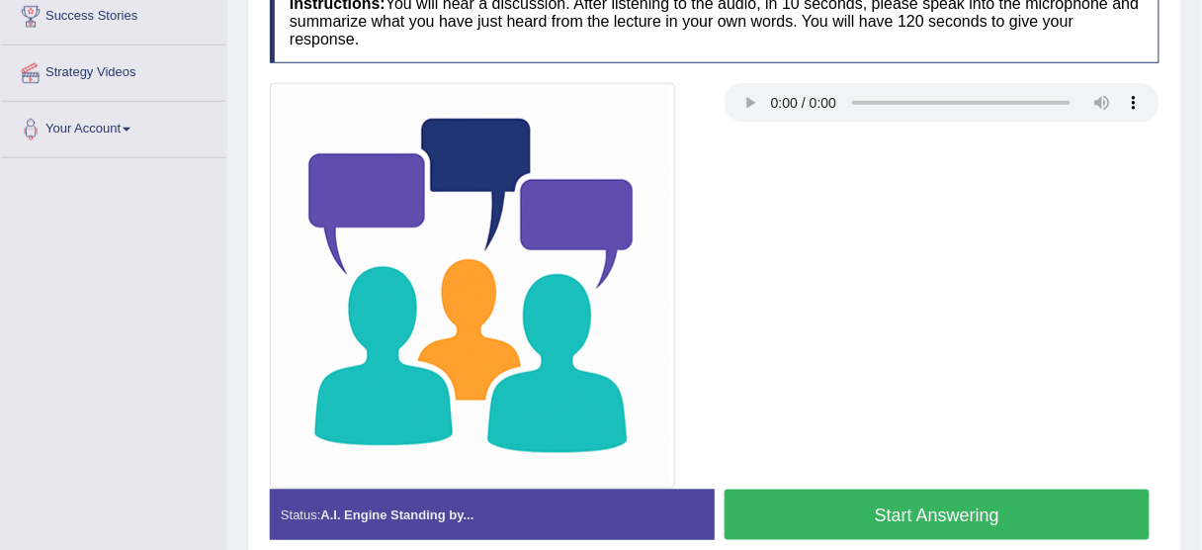
scroll to position [474, 0]
